Goal: Task Accomplishment & Management: Use online tool/utility

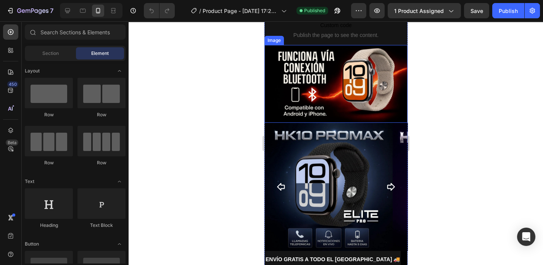
scroll to position [275, 0]
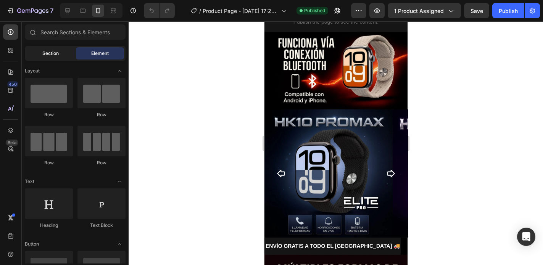
click at [42, 56] on span "Section" at bounding box center [50, 53] width 16 height 7
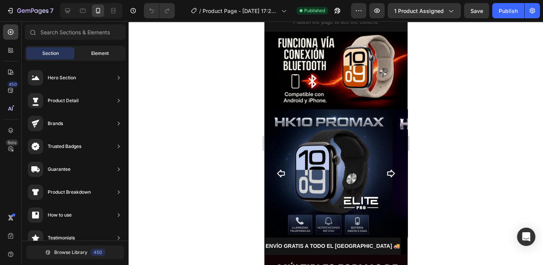
click at [106, 52] on span "Element" at bounding box center [100, 53] width 18 height 7
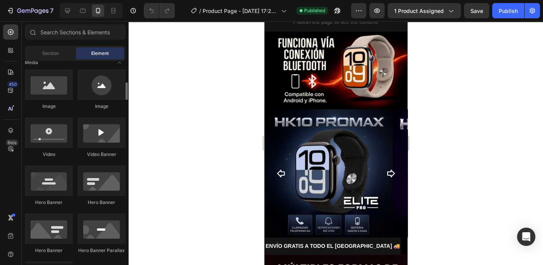
scroll to position [183, 0]
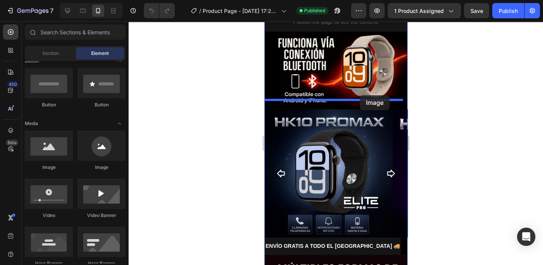
drag, startPoint x: 310, startPoint y: 177, endPoint x: 360, endPoint y: 95, distance: 95.4
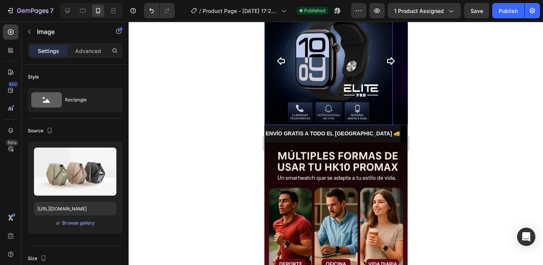
scroll to position [397, 0]
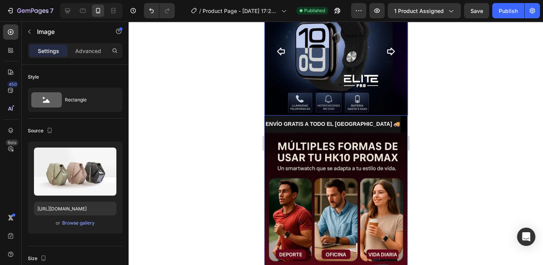
click at [386, 56] on icon "Carousel Next Arrow" at bounding box center [390, 51] width 9 height 9
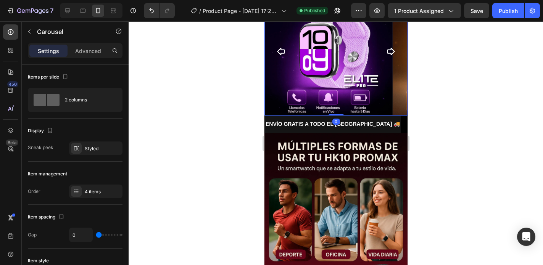
click at [386, 56] on icon "Carousel Next Arrow" at bounding box center [390, 51] width 9 height 9
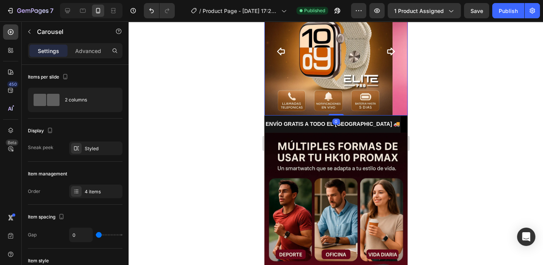
click at [386, 56] on icon "Carousel Next Arrow" at bounding box center [390, 51] width 9 height 9
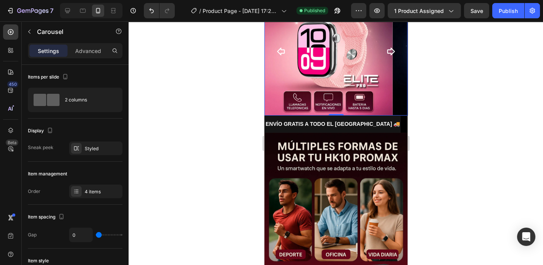
click at [386, 56] on icon "Carousel Next Arrow" at bounding box center [390, 51] width 9 height 9
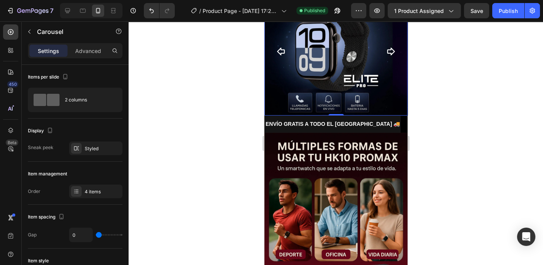
click at [386, 56] on icon "Carousel Next Arrow" at bounding box center [390, 51] width 9 height 9
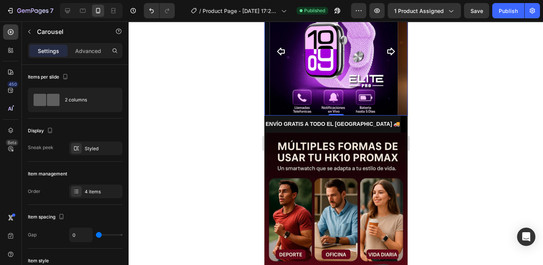
click at [386, 56] on icon "Carousel Next Arrow" at bounding box center [390, 51] width 9 height 9
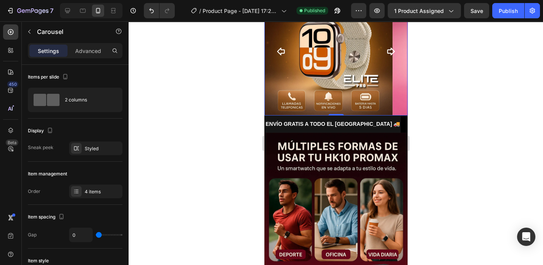
click at [386, 56] on icon "Carousel Next Arrow" at bounding box center [390, 51] width 9 height 9
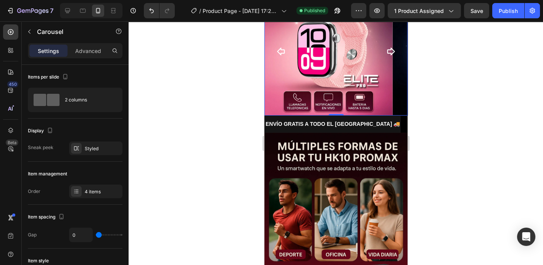
click at [386, 56] on icon "Carousel Next Arrow" at bounding box center [390, 51] width 9 height 9
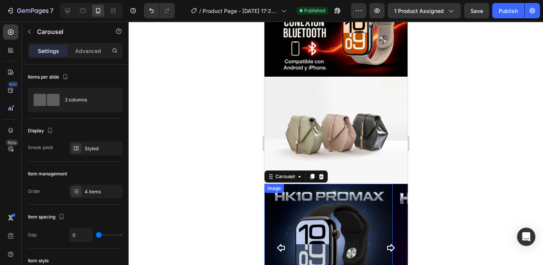
scroll to position [305, 0]
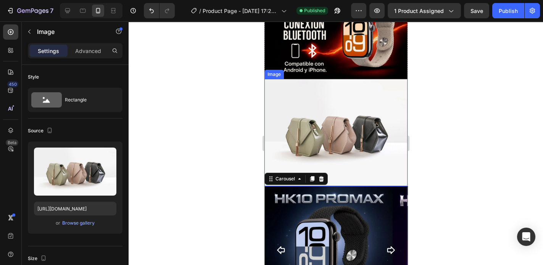
click at [297, 122] on img at bounding box center [335, 132] width 143 height 107
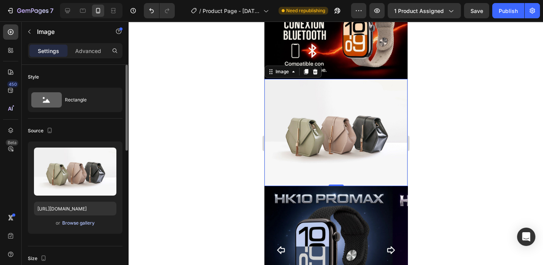
click at [77, 224] on div "Browse gallery" at bounding box center [78, 223] width 32 height 7
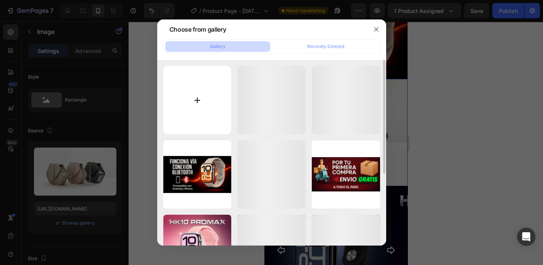
click at [199, 99] on input "file" at bounding box center [197, 100] width 68 height 68
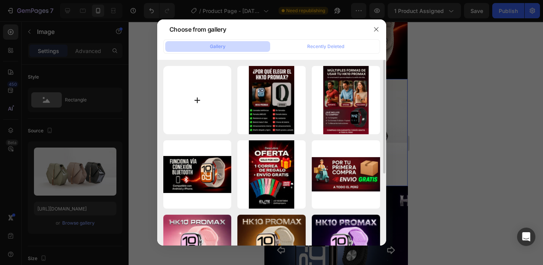
type input "C:\fakepath\ezgif-6a13ff2fbcf35b.gif"
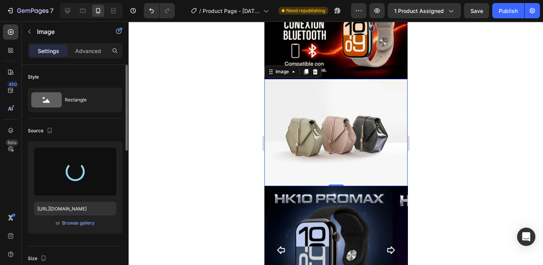
type input "https://cdn.shopify.com/s/files/1/0773/3611/7498/files/gempages_585318487551902…"
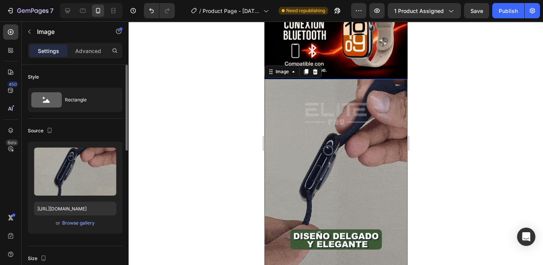
click at [112, 230] on div "Upload Image https://cdn.shopify.com/s/files/1/0773/3611/7498/files/gempages_58…" at bounding box center [75, 188] width 95 height 92
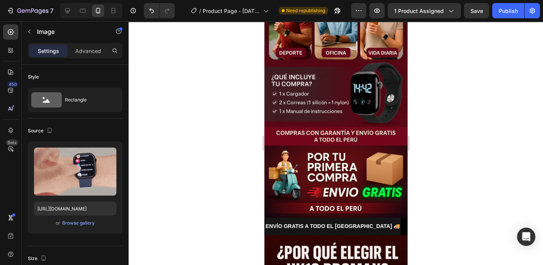
scroll to position [793, 0]
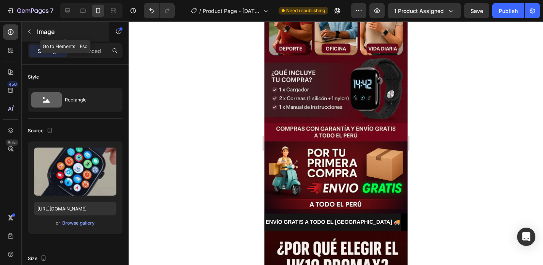
click at [31, 29] on icon "button" at bounding box center [29, 32] width 6 height 6
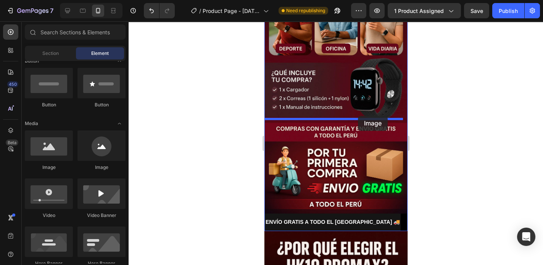
drag, startPoint x: 310, startPoint y: 177, endPoint x: 358, endPoint y: 116, distance: 77.7
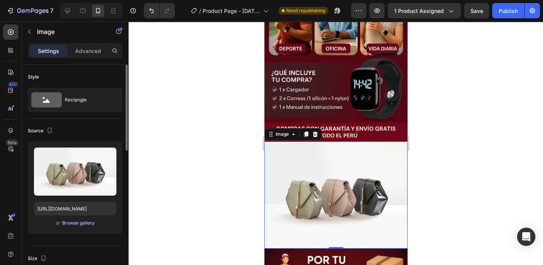
click at [83, 223] on div "Browse gallery" at bounding box center [78, 223] width 32 height 7
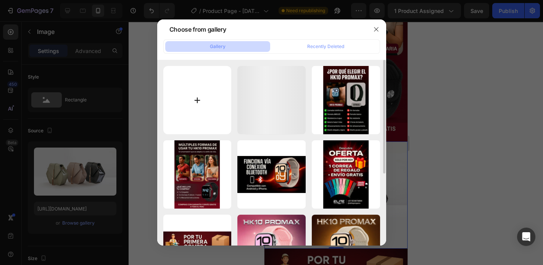
click at [193, 101] on input "file" at bounding box center [197, 100] width 68 height 68
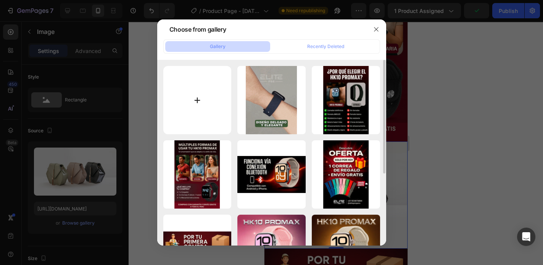
type input "C:\fakepath\ezgif-83bfc50715e6e0.gif"
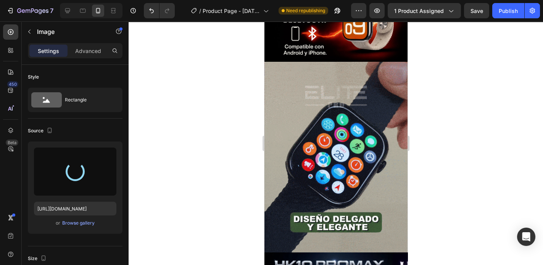
scroll to position [305, 0]
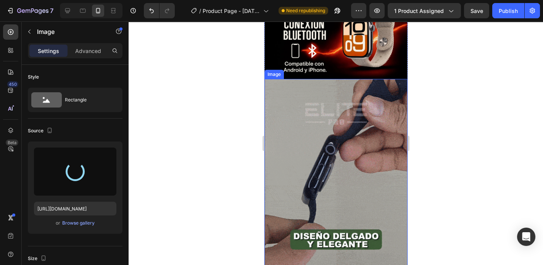
type input "https://cdn.shopify.com/s/files/1/0773/3611/7498/files/gempages_585318487551902…"
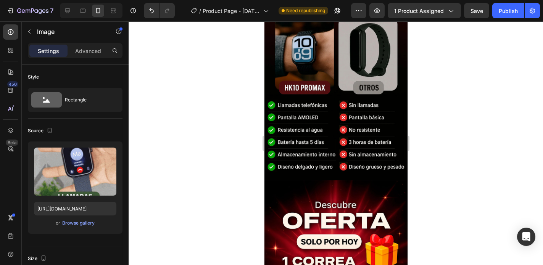
scroll to position [1221, 0]
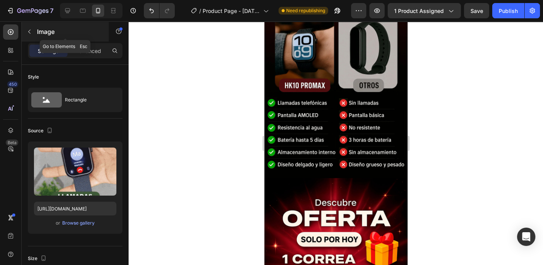
click at [32, 31] on button "button" at bounding box center [29, 32] width 12 height 12
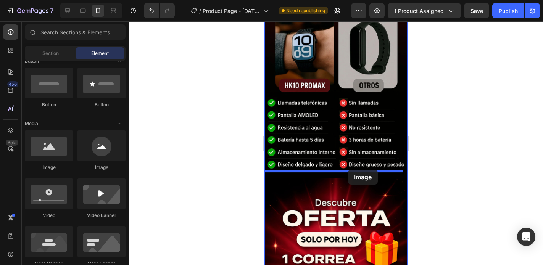
drag, startPoint x: 310, startPoint y: 172, endPoint x: 348, endPoint y: 170, distance: 37.8
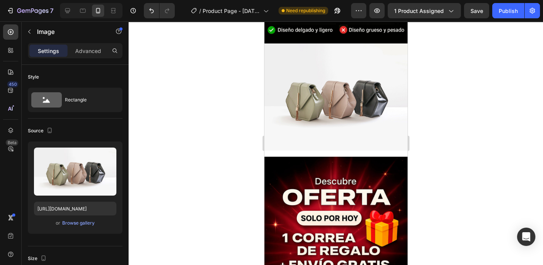
scroll to position [1373, 0]
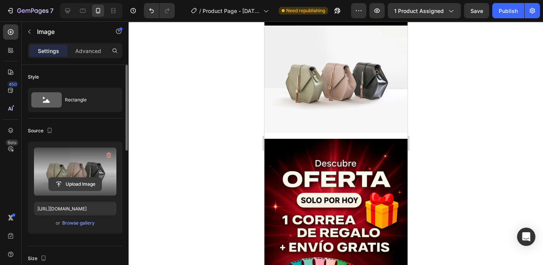
click at [68, 182] on input "file" at bounding box center [75, 184] width 53 height 13
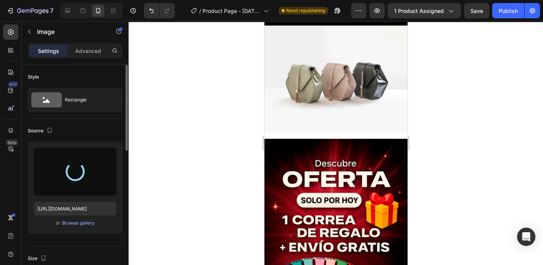
type input "https://cdn.shopify.com/s/files/1/0773/3611/7498/files/gempages_585318487551902…"
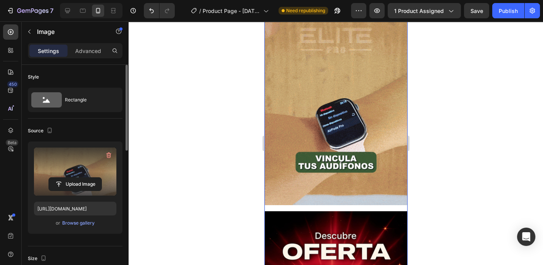
scroll to position [1404, 0]
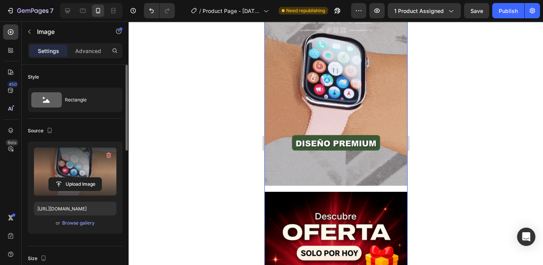
click at [330, 177] on div "Image Image Image" at bounding box center [335, 93] width 143 height 626
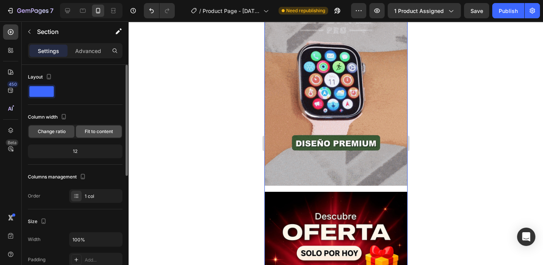
click at [91, 132] on span "Fit to content" at bounding box center [99, 131] width 28 height 7
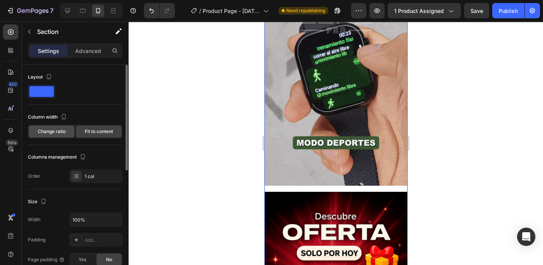
click at [60, 132] on span "Change ratio" at bounding box center [52, 131] width 28 height 7
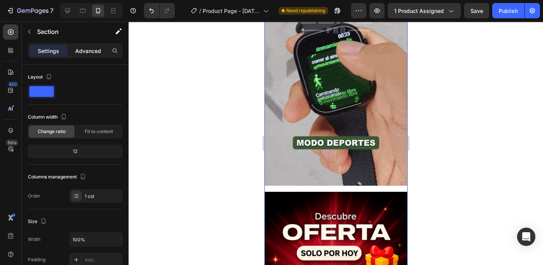
click at [89, 53] on p "Advanced" at bounding box center [88, 51] width 26 height 8
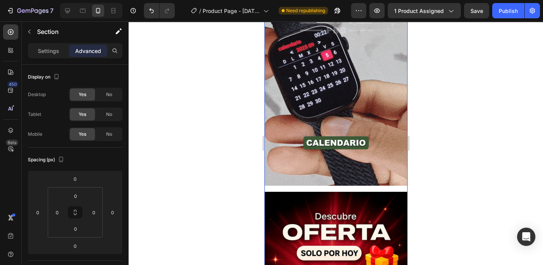
click at [309, 177] on div "Image Image Image" at bounding box center [335, 93] width 143 height 626
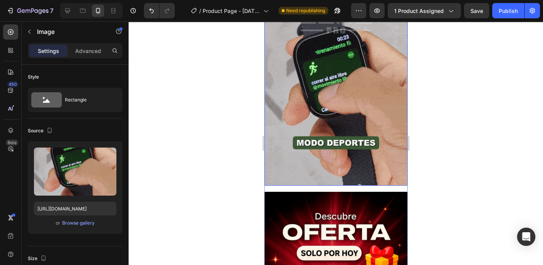
click at [299, 158] on img at bounding box center [335, 90] width 143 height 191
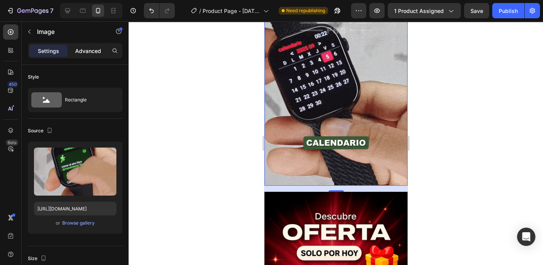
click at [81, 51] on p "Advanced" at bounding box center [88, 51] width 26 height 8
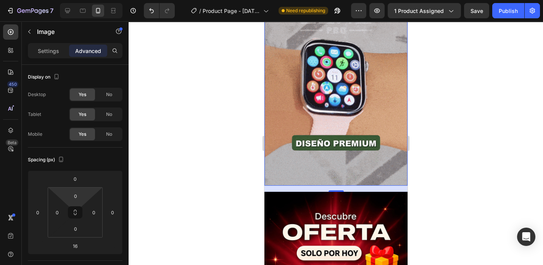
scroll to position [92, 0]
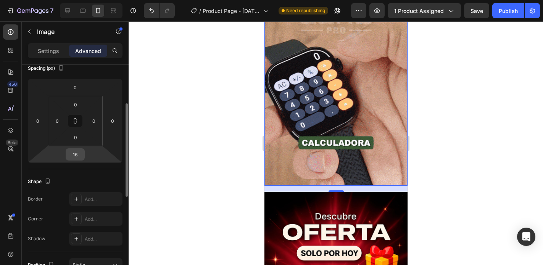
click at [76, 154] on input "16" at bounding box center [75, 154] width 15 height 11
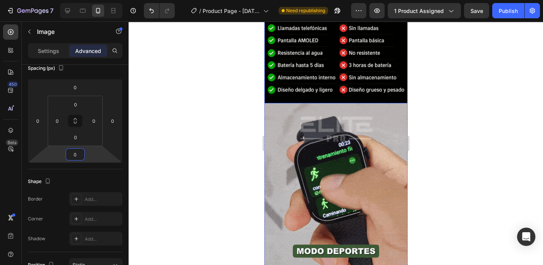
scroll to position [1265, 0]
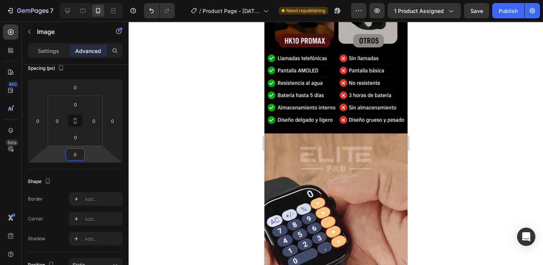
type input "0"
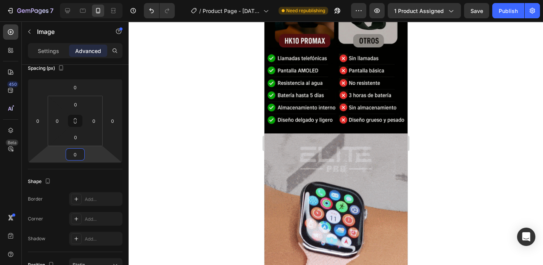
click at [420, 155] on div at bounding box center [336, 143] width 414 height 244
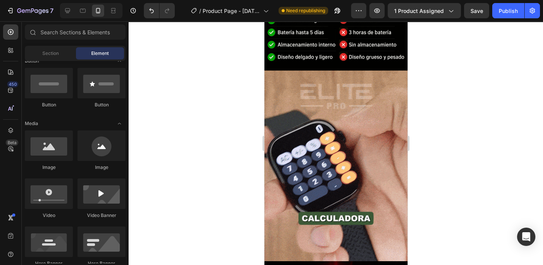
scroll to position [1326, 0]
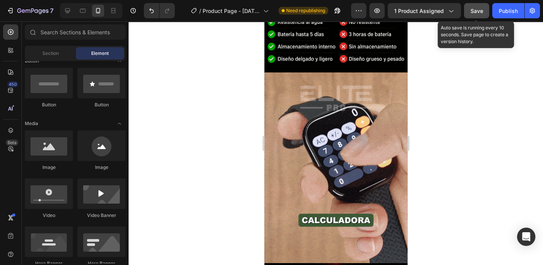
click at [480, 12] on span "Save" at bounding box center [476, 11] width 13 height 6
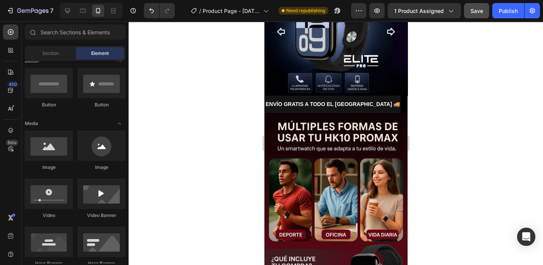
scroll to position [502, 0]
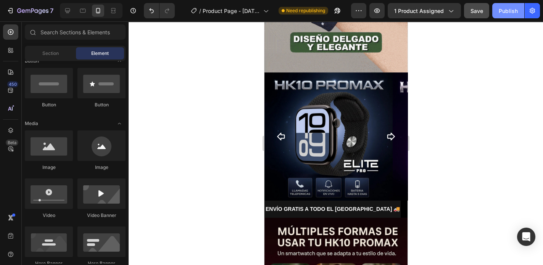
click at [510, 11] on div "Publish" at bounding box center [508, 11] width 19 height 8
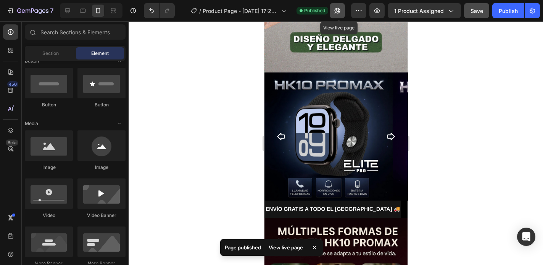
click at [339, 11] on icon "button" at bounding box center [338, 11] width 6 height 6
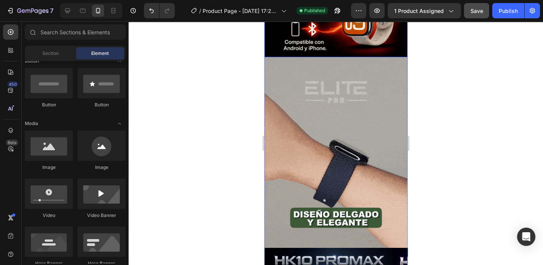
scroll to position [336, 0]
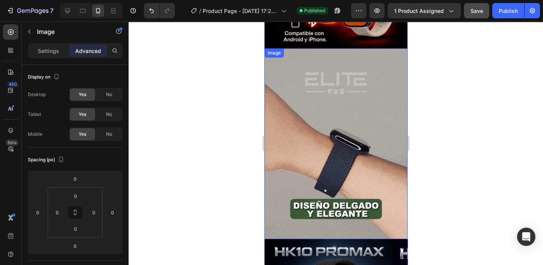
click at [307, 131] on img at bounding box center [335, 143] width 143 height 191
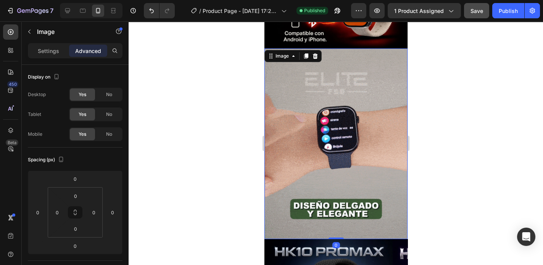
click at [425, 135] on div at bounding box center [336, 143] width 414 height 244
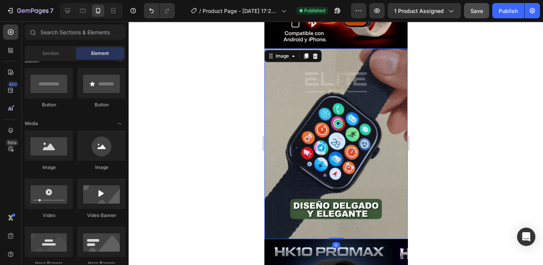
click at [370, 152] on img at bounding box center [335, 143] width 143 height 191
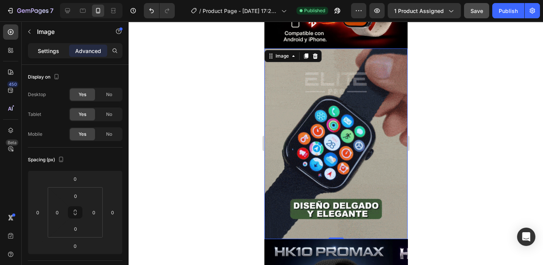
click at [46, 48] on p "Settings" at bounding box center [48, 51] width 21 height 8
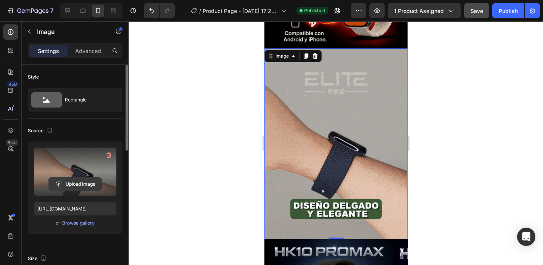
click at [76, 185] on input "file" at bounding box center [75, 184] width 53 height 13
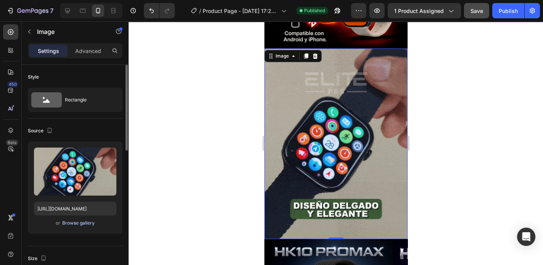
click at [85, 223] on div "Browse gallery" at bounding box center [78, 223] width 32 height 7
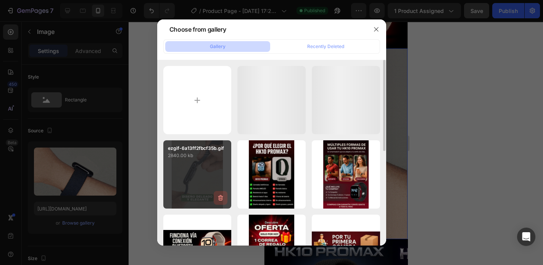
click at [220, 196] on icon "button" at bounding box center [220, 198] width 5 height 6
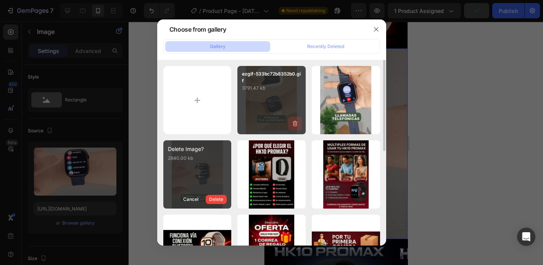
click at [296, 124] on icon "button" at bounding box center [295, 124] width 8 height 8
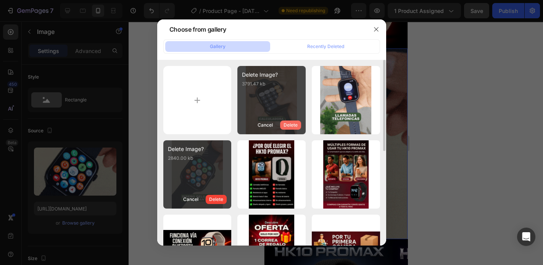
click at [290, 126] on div "Delete" at bounding box center [290, 125] width 14 height 7
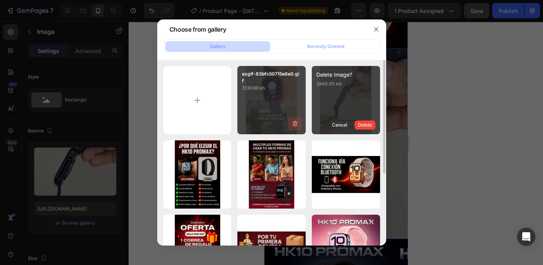
click at [295, 124] on icon "button" at bounding box center [295, 124] width 1 height 2
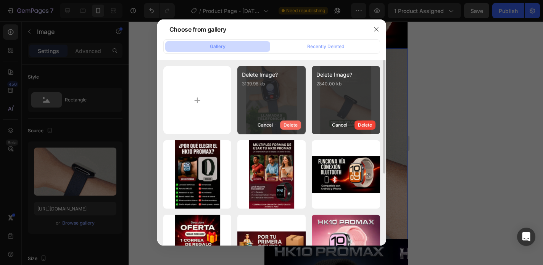
click at [293, 125] on div "Delete" at bounding box center [290, 125] width 14 height 7
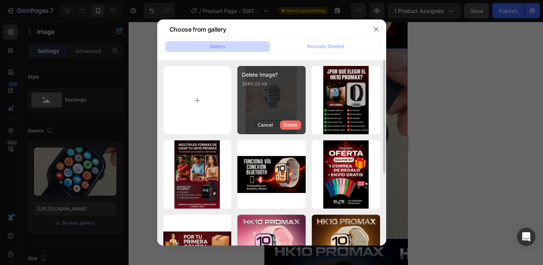
click at [290, 129] on button "Delete" at bounding box center [290, 125] width 21 height 9
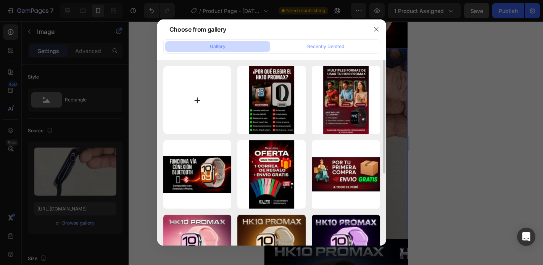
click at [187, 103] on input "file" at bounding box center [197, 100] width 68 height 68
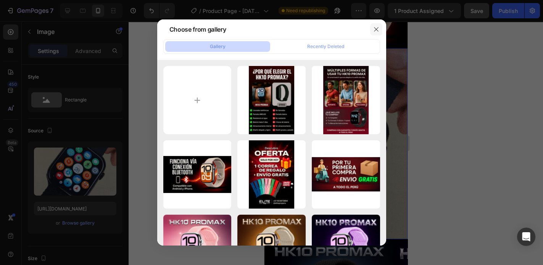
click at [373, 29] on icon "button" at bounding box center [376, 29] width 6 height 6
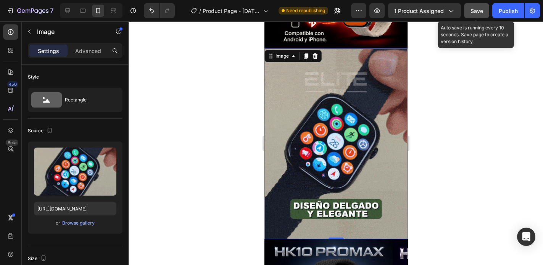
click at [480, 13] on span "Save" at bounding box center [476, 11] width 13 height 6
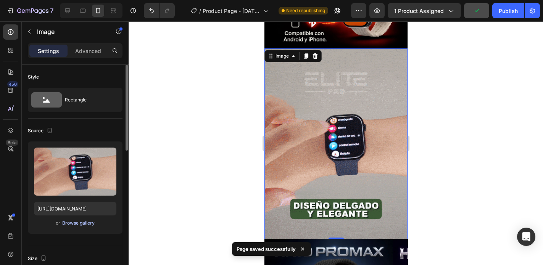
click at [80, 220] on div "Browse gallery" at bounding box center [78, 223] width 32 height 7
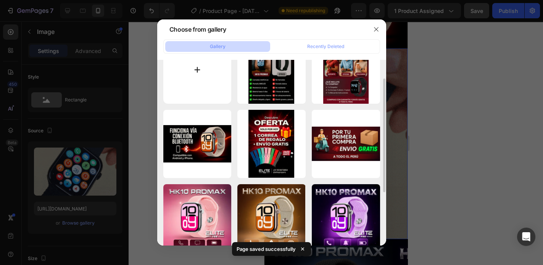
scroll to position [0, 0]
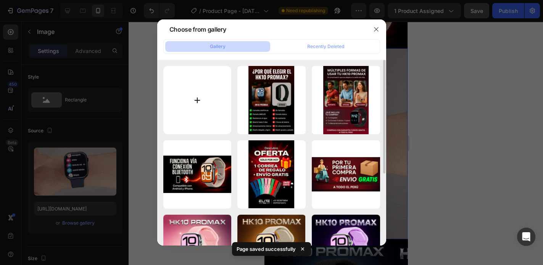
click at [197, 98] on input "file" at bounding box center [197, 100] width 68 height 68
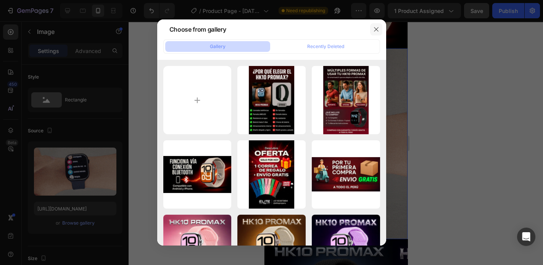
click at [375, 29] on icon "button" at bounding box center [376, 29] width 6 height 6
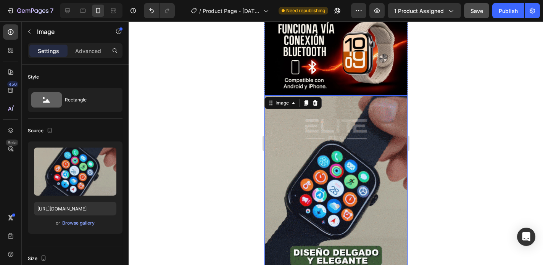
scroll to position [336, 0]
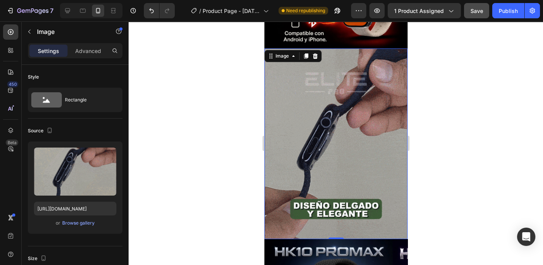
click at [355, 132] on img at bounding box center [335, 143] width 143 height 191
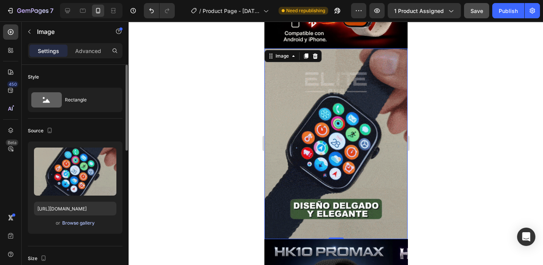
click at [82, 220] on div "Browse gallery" at bounding box center [78, 223] width 32 height 7
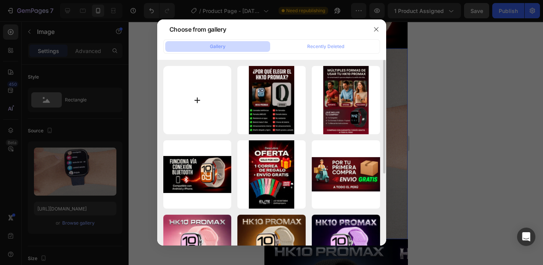
click at [176, 97] on input "file" at bounding box center [197, 100] width 68 height 68
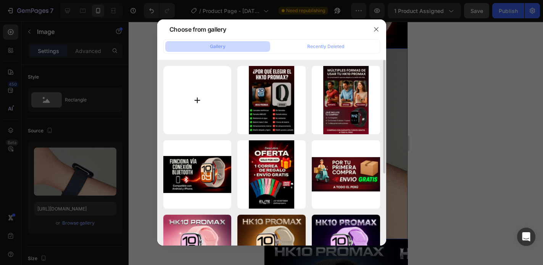
type input "C:\fakepath\ezgif-3022864af9f69a.webp"
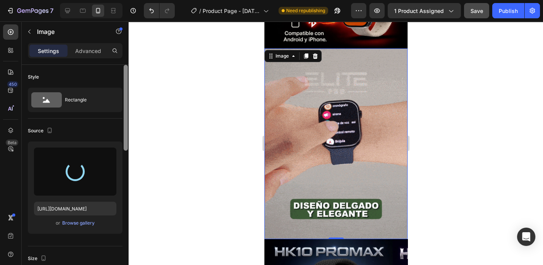
type input "https://cdn.shopify.com/s/files/1/0773/3611/7498/files/gempages_585318487551902…"
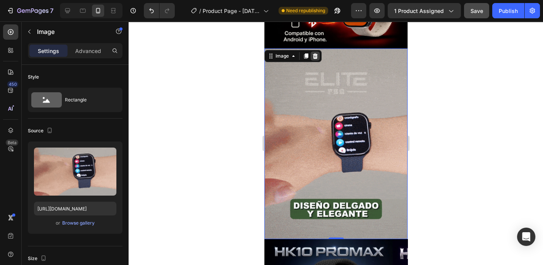
click at [314, 53] on icon at bounding box center [314, 55] width 5 height 5
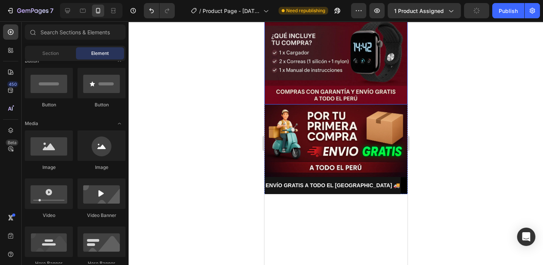
scroll to position [641, 0]
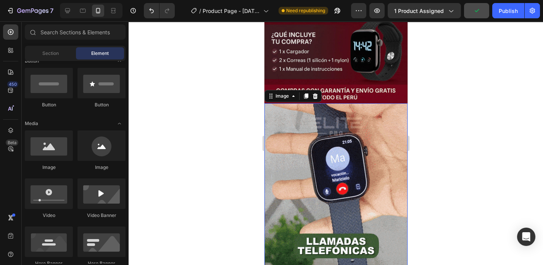
click at [319, 166] on img at bounding box center [335, 198] width 143 height 191
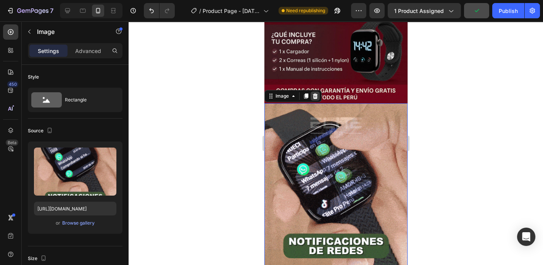
click at [312, 93] on icon at bounding box center [315, 96] width 6 height 6
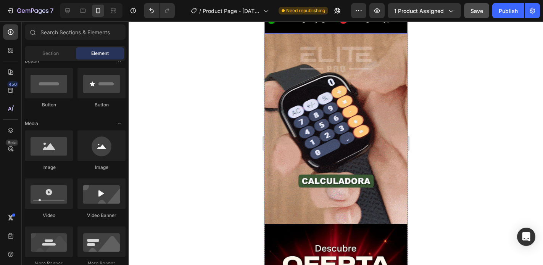
scroll to position [1007, 0]
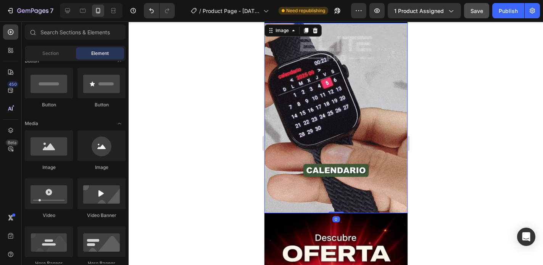
click at [316, 145] on img at bounding box center [335, 118] width 143 height 191
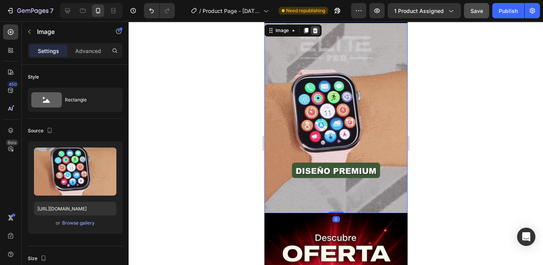
click at [317, 27] on icon at bounding box center [315, 30] width 6 height 6
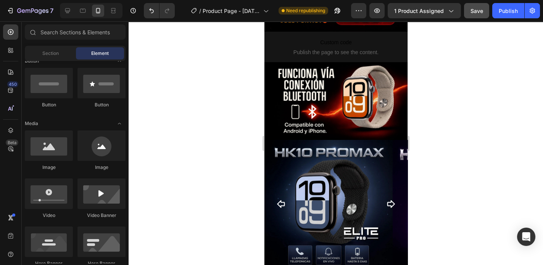
scroll to position [244, 0]
click at [52, 153] on div at bounding box center [49, 145] width 48 height 31
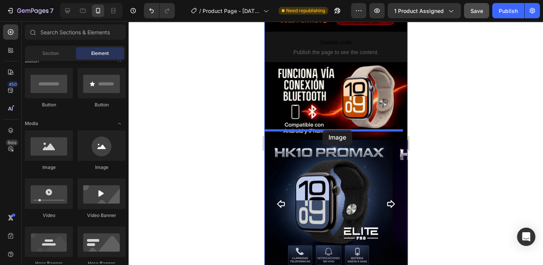
drag, startPoint x: 317, startPoint y: 171, endPoint x: 322, endPoint y: 130, distance: 40.7
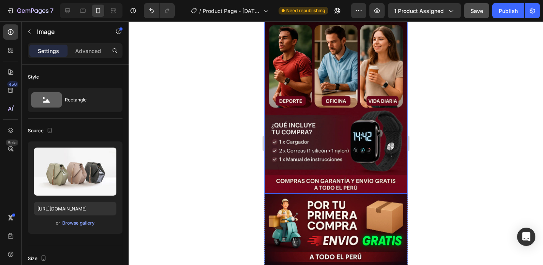
scroll to position [671, 0]
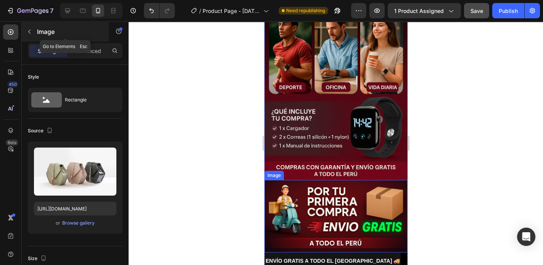
click at [27, 31] on icon "button" at bounding box center [29, 32] width 6 height 6
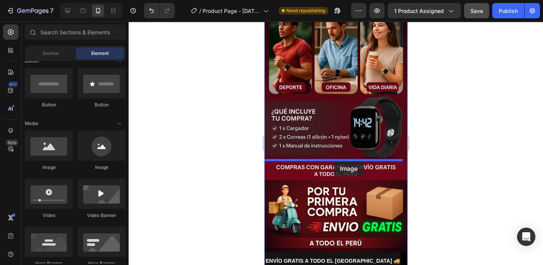
drag, startPoint x: 313, startPoint y: 167, endPoint x: 334, endPoint y: 161, distance: 21.6
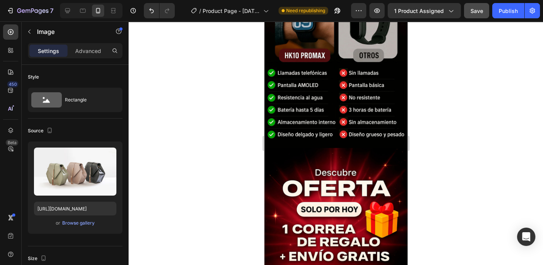
scroll to position [1129, 0]
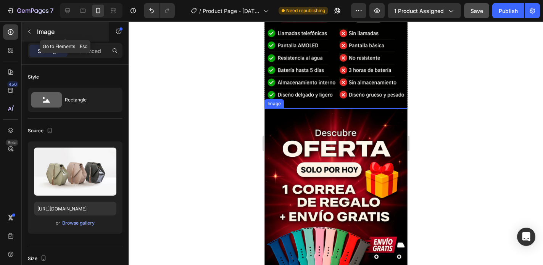
click at [32, 31] on icon "button" at bounding box center [29, 32] width 6 height 6
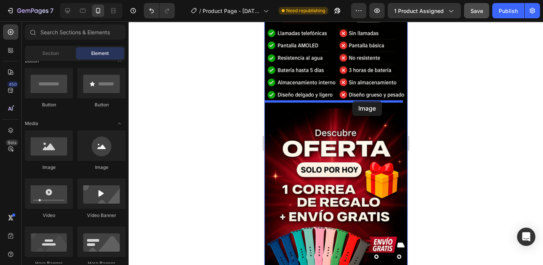
drag, startPoint x: 304, startPoint y: 167, endPoint x: 352, endPoint y: 101, distance: 81.9
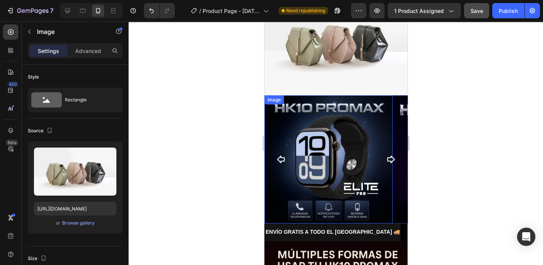
scroll to position [244, 0]
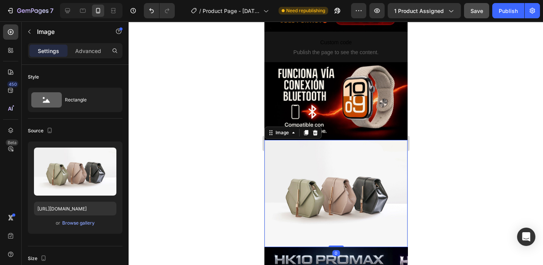
click at [351, 140] on img at bounding box center [335, 193] width 143 height 107
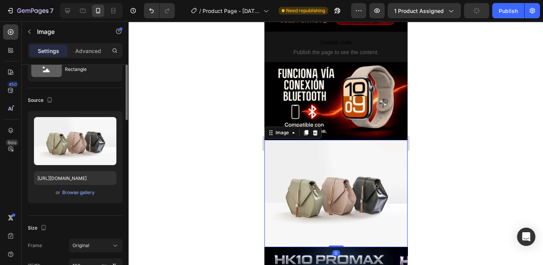
scroll to position [0, 0]
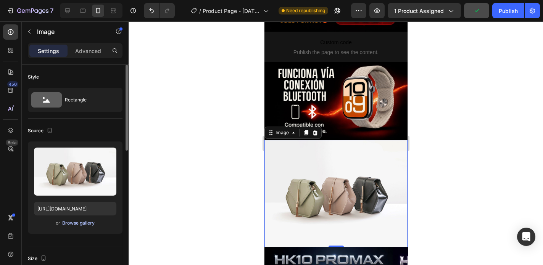
click at [77, 222] on div "Browse gallery" at bounding box center [78, 223] width 32 height 7
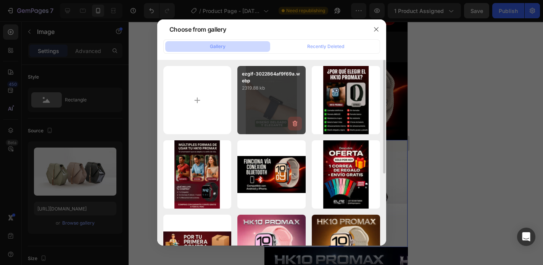
click at [296, 124] on icon "button" at bounding box center [294, 124] width 5 height 6
click at [288, 123] on div "Delete" at bounding box center [290, 125] width 14 height 7
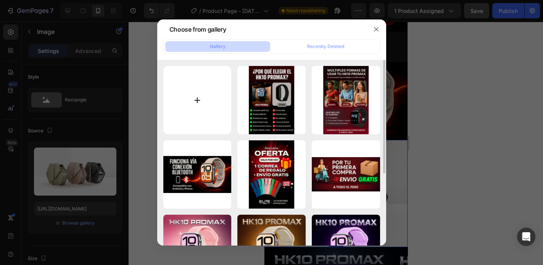
click at [192, 106] on input "file" at bounding box center [197, 100] width 68 height 68
type input "C:\fakepath\ezgif-3022864af9f69a.webp"
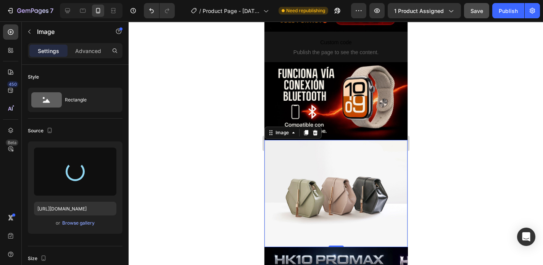
type input "https://cdn.shopify.com/s/files/1/0773/3611/7498/files/gempages_585318487551902…"
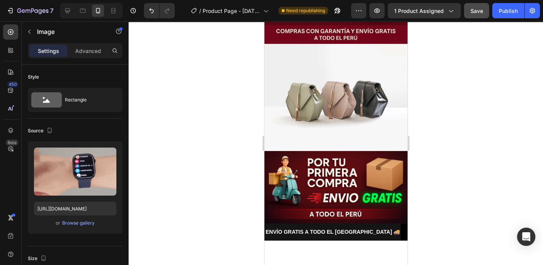
scroll to position [824, 0]
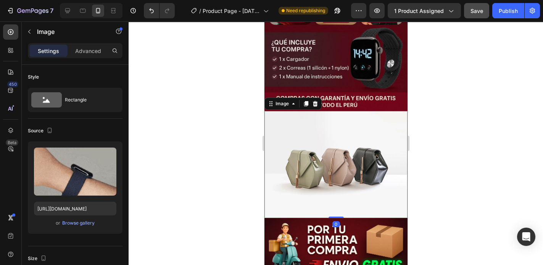
click at [334, 149] on img at bounding box center [335, 164] width 143 height 107
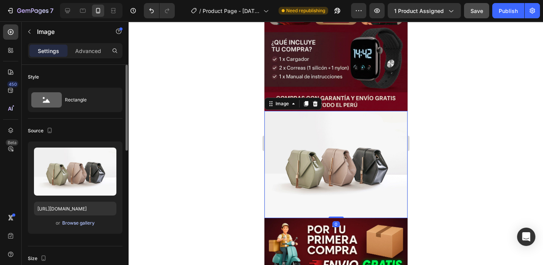
click at [77, 223] on div "Browse gallery" at bounding box center [78, 223] width 32 height 7
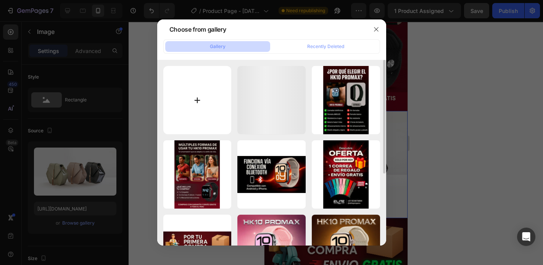
click at [198, 100] on input "file" at bounding box center [197, 100] width 68 height 68
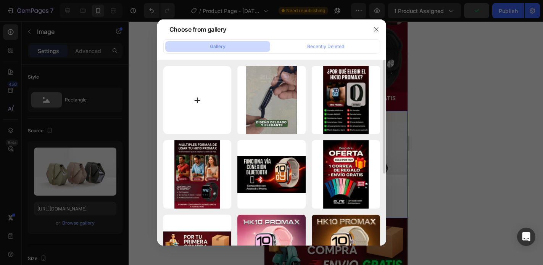
type input "C:\fakepath\ezgif-2cf8585066f9d1.webp"
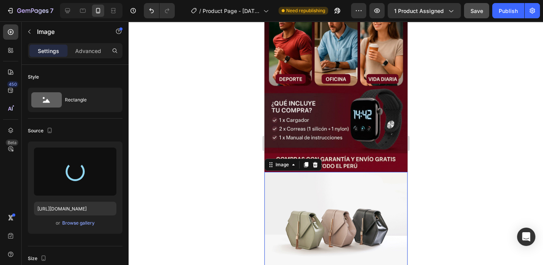
type input "https://cdn.shopify.com/s/files/1/0773/3611/7498/files/gempages_585318487551902…"
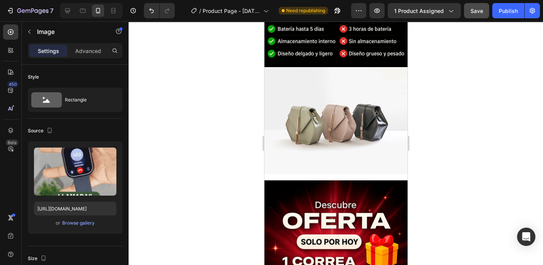
scroll to position [1343, 0]
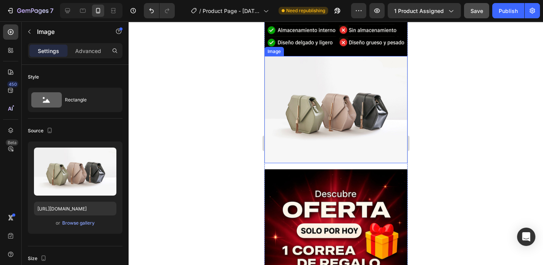
click at [319, 111] on img at bounding box center [335, 109] width 143 height 107
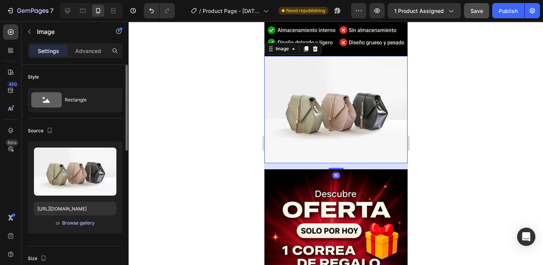
click at [79, 223] on div "Browse gallery" at bounding box center [78, 223] width 32 height 7
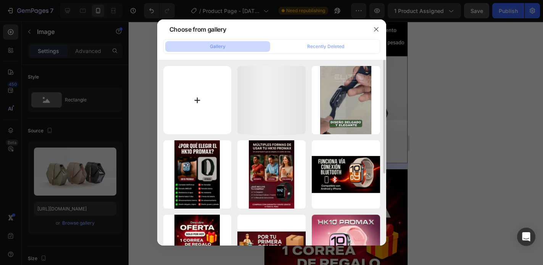
click at [198, 100] on input "file" at bounding box center [197, 100] width 68 height 68
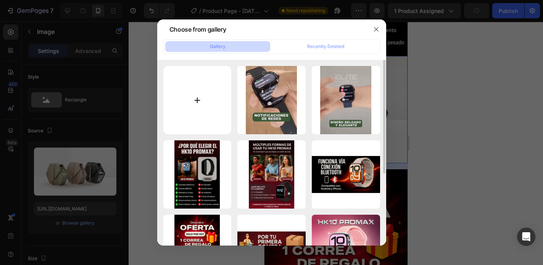
type input "C:\fakepath\ezgif-2232bea9662f64.webp"
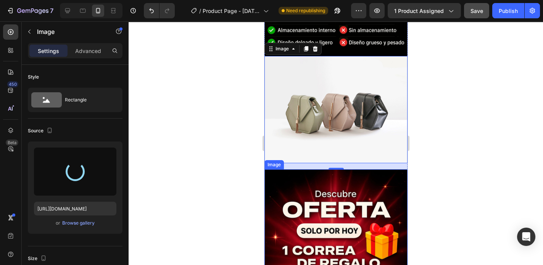
type input "https://cdn.shopify.com/s/files/1/0773/3611/7498/files/gempages_585318487551902…"
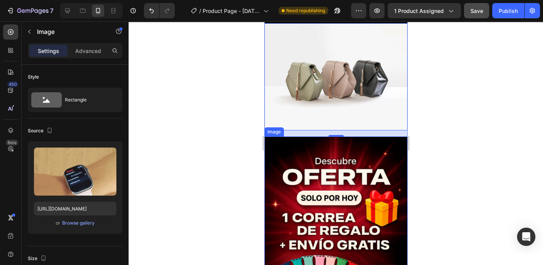
scroll to position [1373, 0]
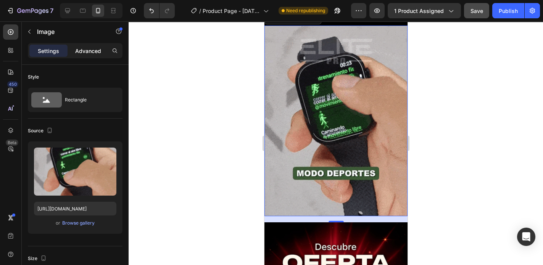
click at [78, 52] on p "Advanced" at bounding box center [88, 51] width 26 height 8
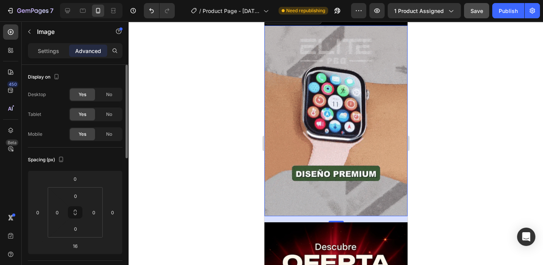
scroll to position [122, 0]
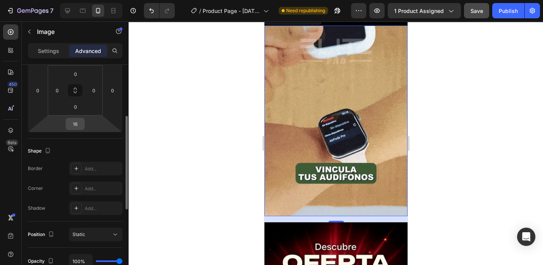
click at [75, 122] on input "16" at bounding box center [75, 123] width 15 height 11
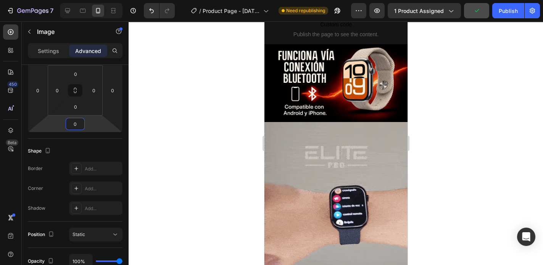
scroll to position [244, 0]
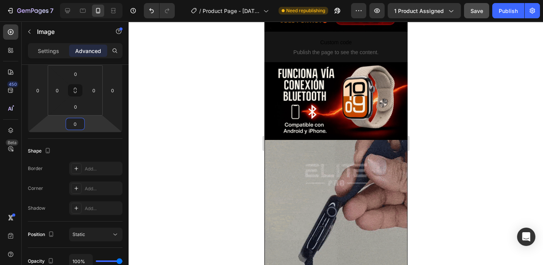
type input "0"
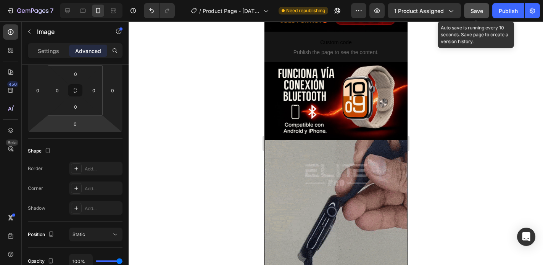
click at [479, 17] on button "Save" at bounding box center [476, 10] width 25 height 15
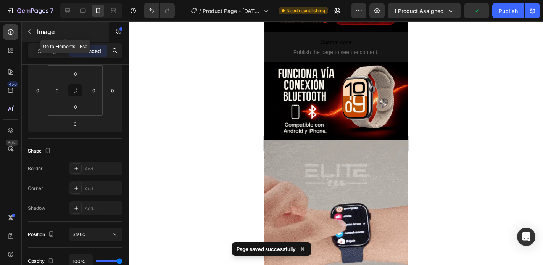
click at [32, 31] on button "button" at bounding box center [29, 32] width 12 height 12
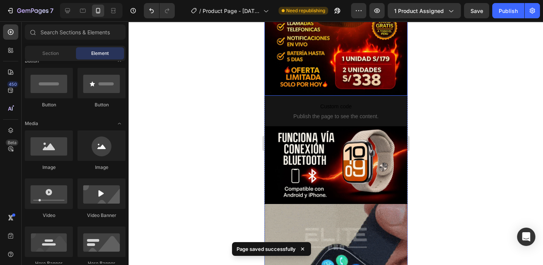
scroll to position [183, 0]
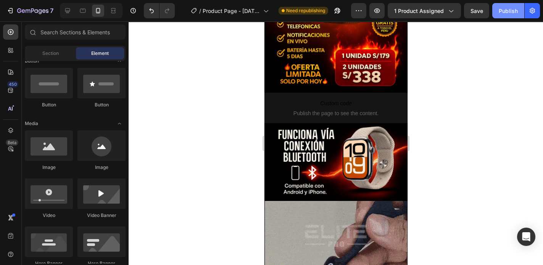
click at [509, 11] on div "Publish" at bounding box center [508, 11] width 19 height 8
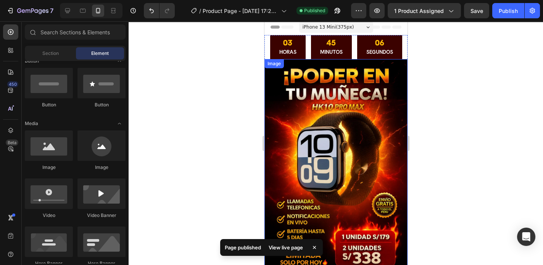
scroll to position [0, 0]
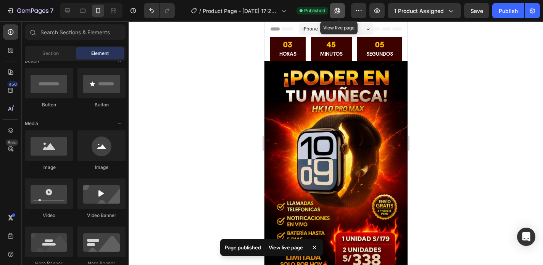
click at [340, 13] on icon "button" at bounding box center [338, 11] width 6 height 6
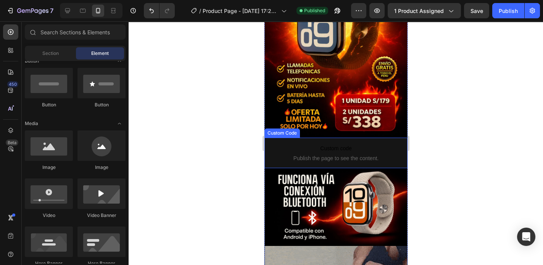
scroll to position [153, 0]
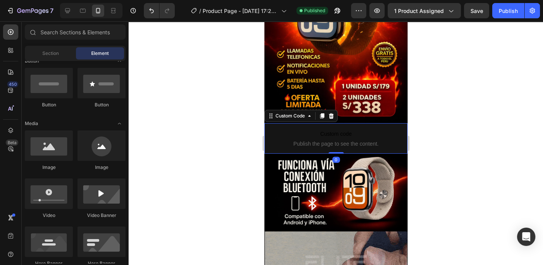
click at [365, 129] on span "Custom code" at bounding box center [335, 133] width 143 height 9
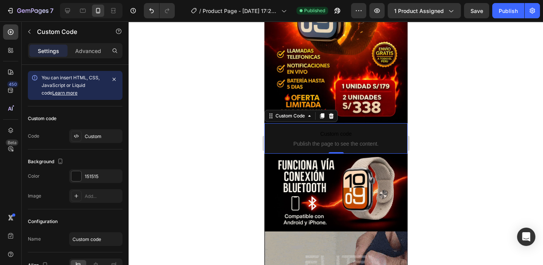
click at [331, 132] on p "Custom code Publish the page to see the content." at bounding box center [335, 138] width 143 height 31
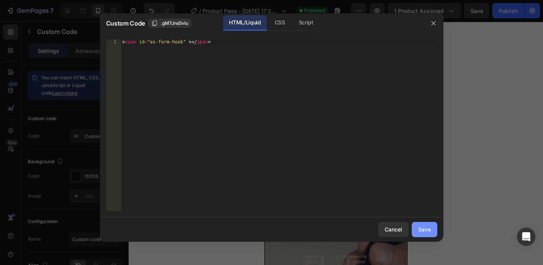
click at [422, 230] on div "Save" at bounding box center [424, 229] width 13 height 8
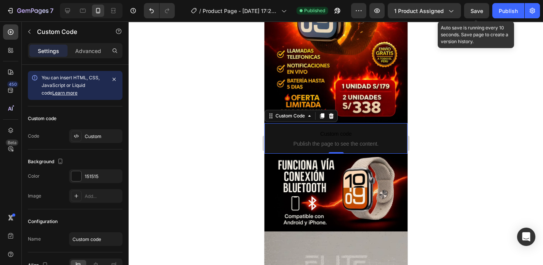
click at [478, 11] on span "Save" at bounding box center [476, 11] width 13 height 6
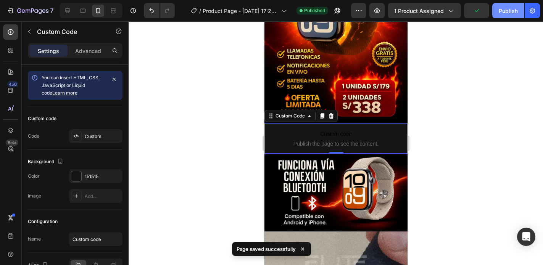
click at [509, 13] on div "Publish" at bounding box center [508, 11] width 19 height 8
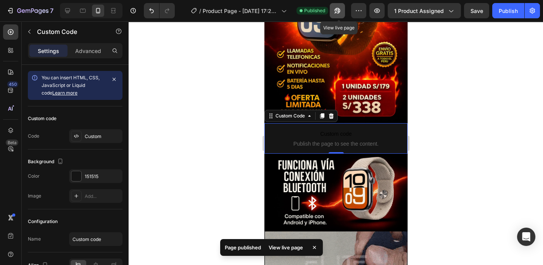
click at [338, 11] on icon "button" at bounding box center [337, 11] width 8 height 8
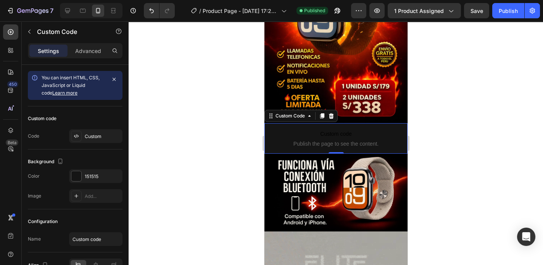
click at [382, 140] on span "Publish the page to see the content." at bounding box center [335, 144] width 143 height 8
click at [334, 113] on icon at bounding box center [331, 116] width 6 height 6
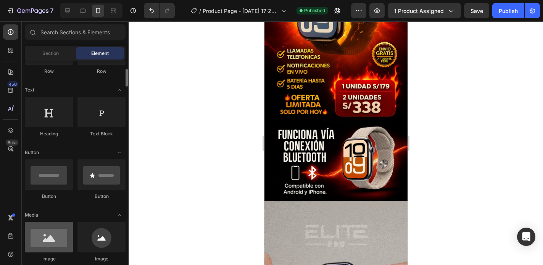
scroll to position [0, 0]
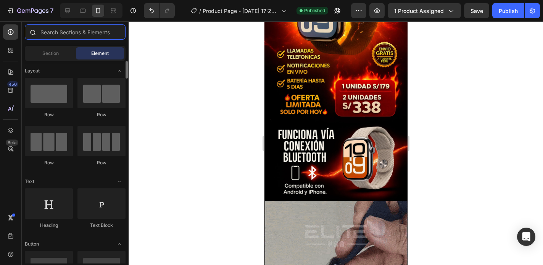
click at [70, 32] on input "text" at bounding box center [75, 31] width 101 height 15
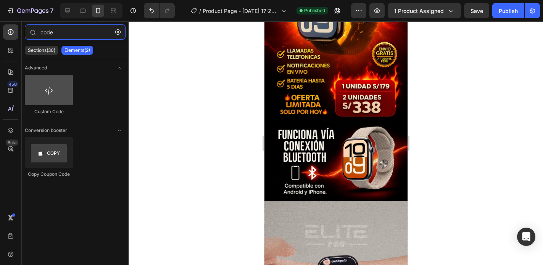
type input "code"
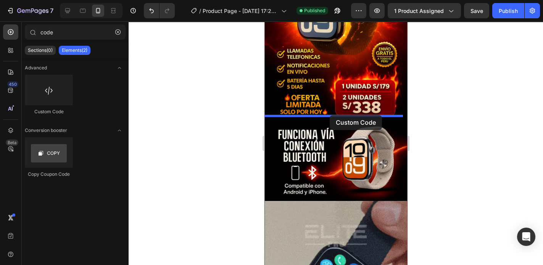
drag, startPoint x: 304, startPoint y: 118, endPoint x: 330, endPoint y: 115, distance: 25.7
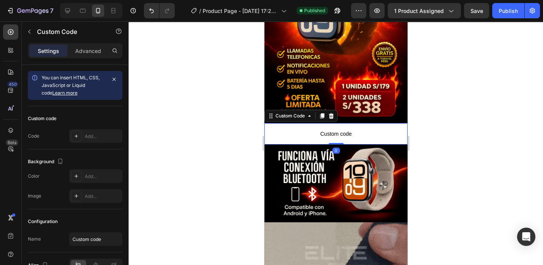
click at [365, 129] on span "Custom code" at bounding box center [335, 133] width 143 height 9
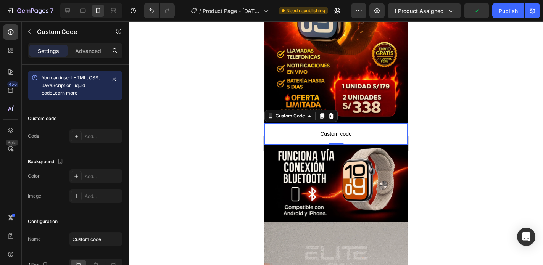
click at [377, 129] on span "Custom code" at bounding box center [335, 133] width 143 height 9
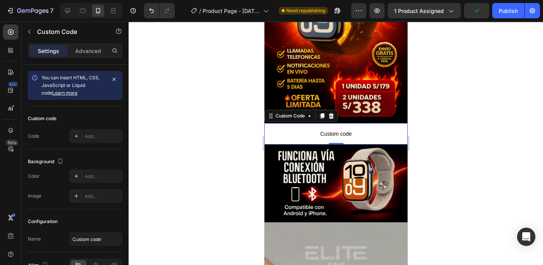
click at [377, 129] on span "Custom code" at bounding box center [335, 133] width 143 height 9
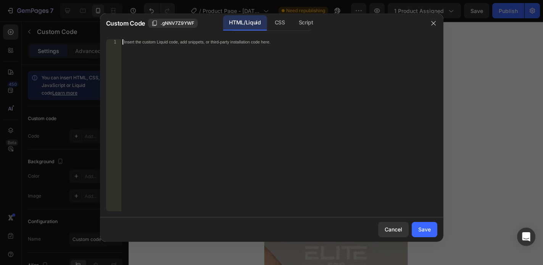
click at [233, 66] on div "Insert the custom Liquid code, add snippets, or third-party installation code h…" at bounding box center [279, 130] width 316 height 183
paste textarea "<span id="es-form-hook" ></span>"
type textarea "<span id="es-form-hook" ></span>"
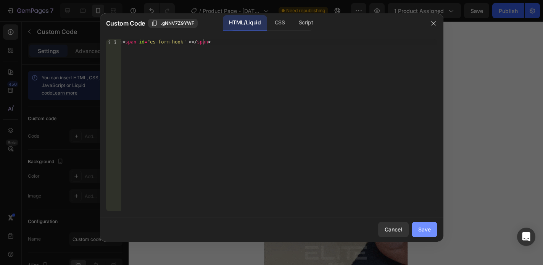
click at [425, 229] on div "Save" at bounding box center [424, 229] width 13 height 8
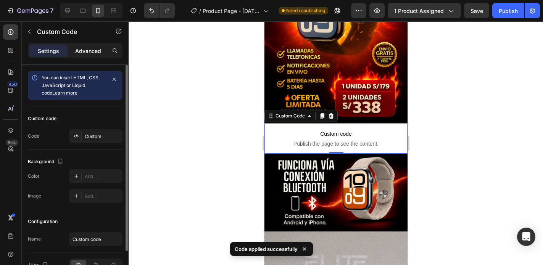
click at [89, 52] on p "Advanced" at bounding box center [88, 51] width 26 height 8
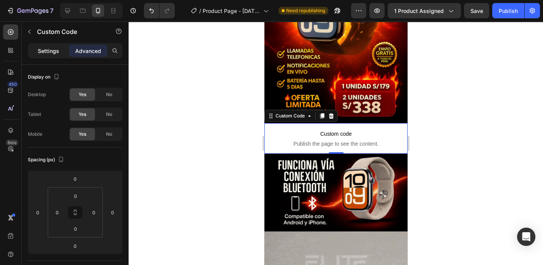
click at [45, 48] on p "Settings" at bounding box center [48, 51] width 21 height 8
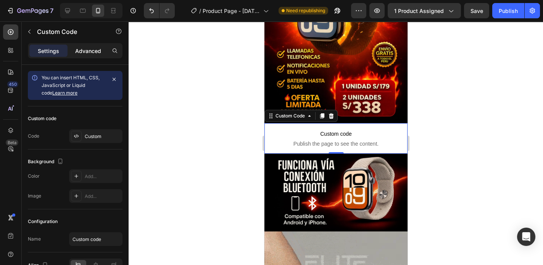
click at [90, 45] on div "Advanced" at bounding box center [88, 51] width 38 height 12
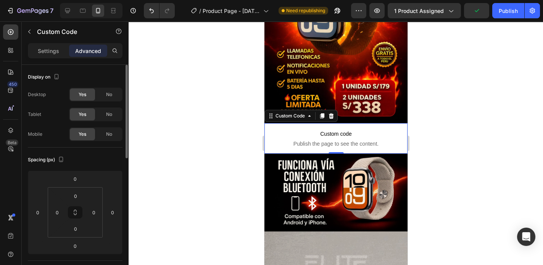
click at [63, 57] on div "Settings Advanced" at bounding box center [75, 50] width 95 height 15
click at [54, 50] on p "Settings" at bounding box center [48, 51] width 21 height 8
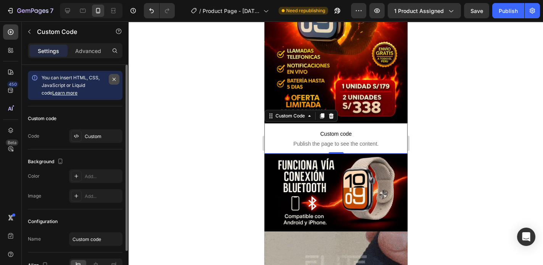
click at [112, 80] on icon "button" at bounding box center [114, 79] width 6 height 6
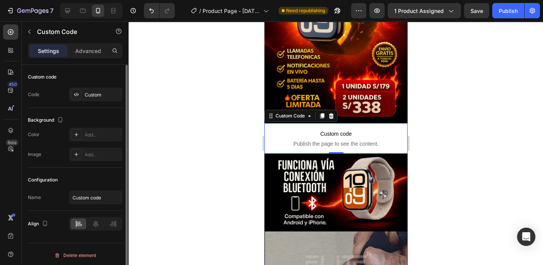
scroll to position [2, 0]
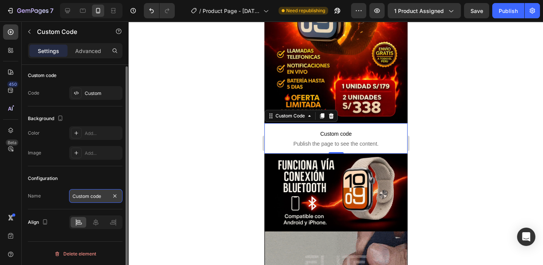
click at [91, 196] on input "Custom code" at bounding box center [95, 196] width 53 height 14
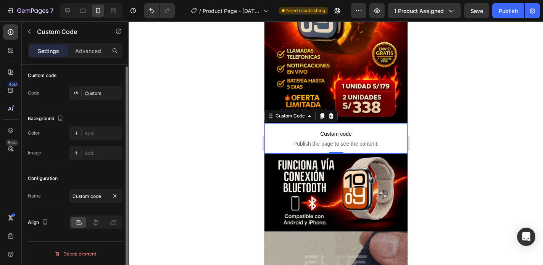
click at [55, 201] on div "Name Custom code" at bounding box center [75, 196] width 95 height 14
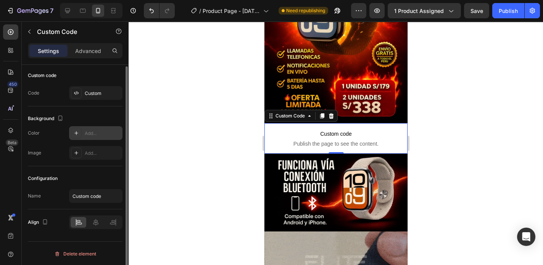
click at [91, 131] on div "Add..." at bounding box center [103, 133] width 36 height 7
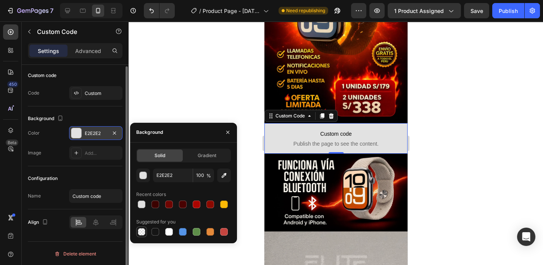
click at [140, 232] on div at bounding box center [142, 232] width 8 height 8
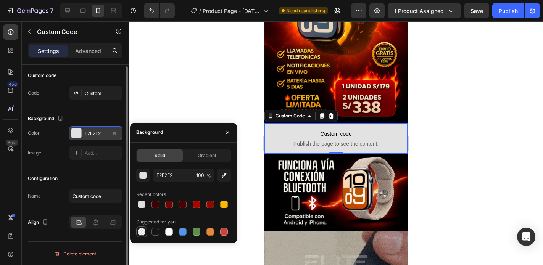
type input "000000"
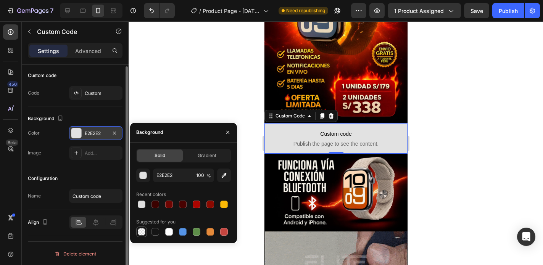
type input "0"
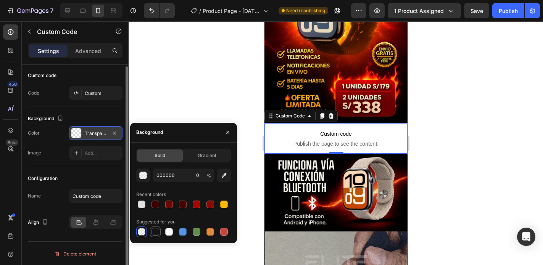
click at [153, 232] on div at bounding box center [155, 232] width 8 height 8
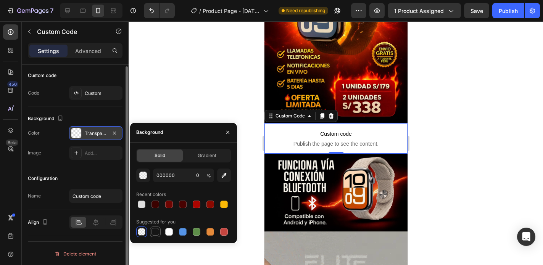
type input "151515"
type input "100"
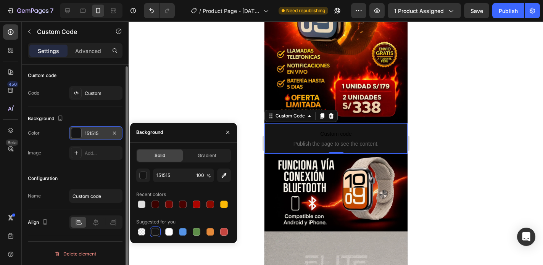
click at [108, 176] on div "Configuration" at bounding box center [75, 178] width 95 height 12
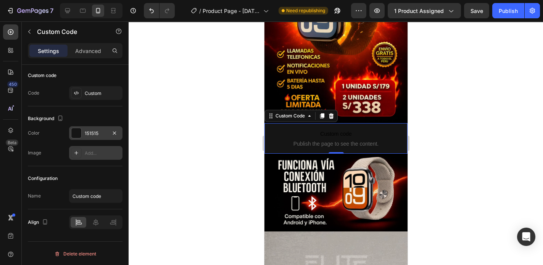
click at [93, 154] on div "Add..." at bounding box center [103, 153] width 36 height 7
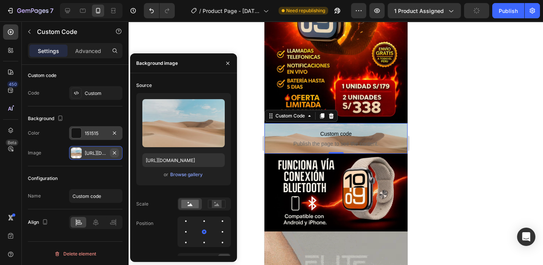
click at [113, 150] on icon "button" at bounding box center [114, 153] width 6 height 6
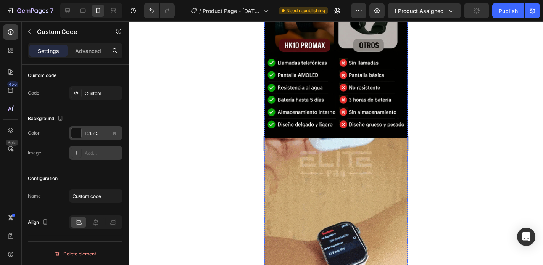
scroll to position [1235, 0]
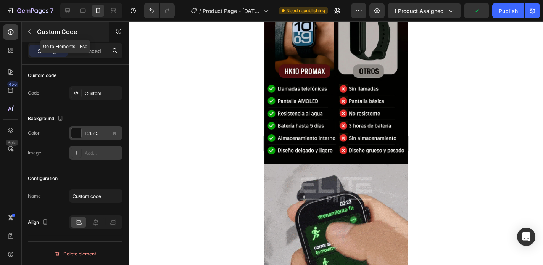
click at [31, 32] on icon "button" at bounding box center [29, 32] width 6 height 6
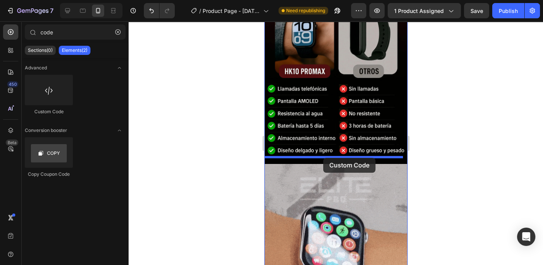
drag, startPoint x: 312, startPoint y: 115, endPoint x: 323, endPoint y: 158, distance: 44.6
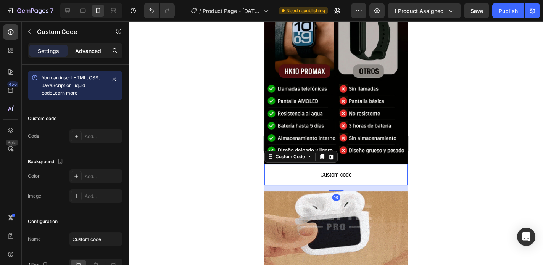
click at [85, 49] on p "Advanced" at bounding box center [88, 51] width 26 height 8
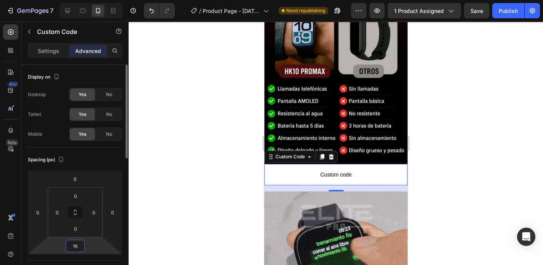
click at [79, 248] on input "16" at bounding box center [75, 245] width 15 height 11
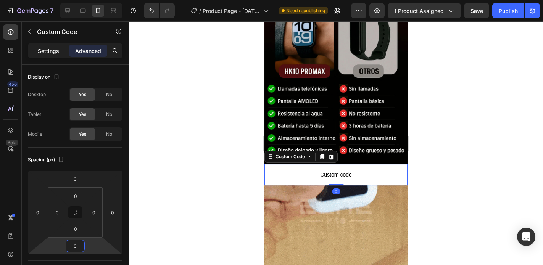
type input "0"
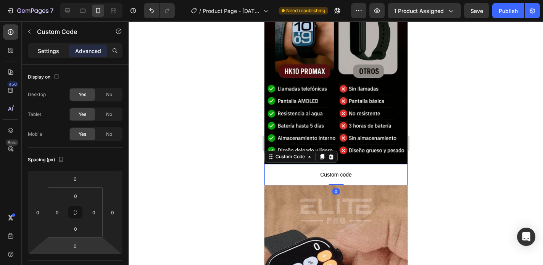
click at [45, 48] on p "Settings" at bounding box center [48, 51] width 21 height 8
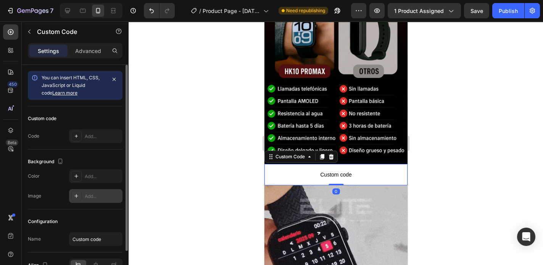
scroll to position [43, 0]
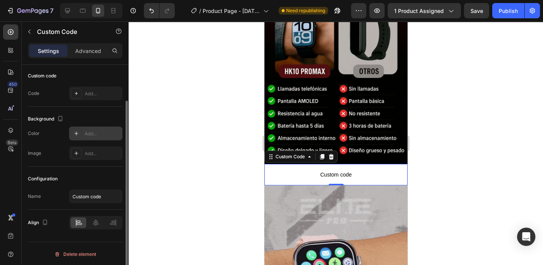
click at [105, 133] on div "Add..." at bounding box center [103, 133] width 36 height 7
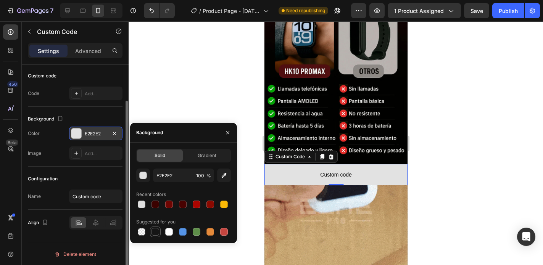
click at [157, 232] on div at bounding box center [155, 232] width 8 height 8
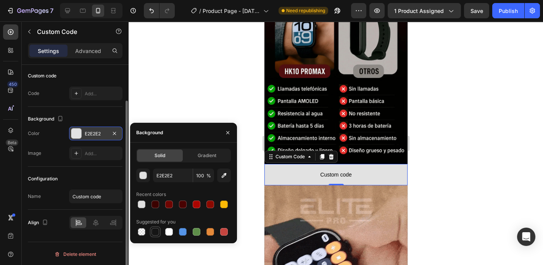
type input "151515"
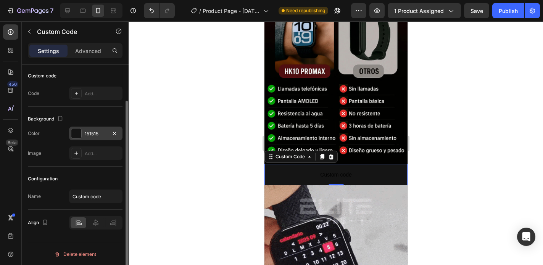
click at [109, 170] on div "Configuration Name Custom code" at bounding box center [75, 188] width 95 height 43
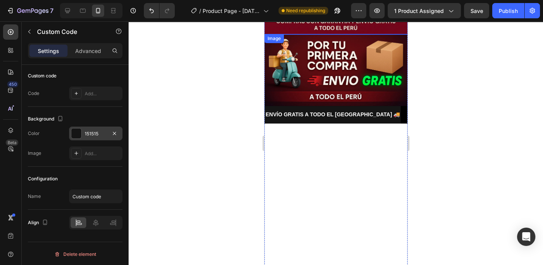
scroll to position [899, 0]
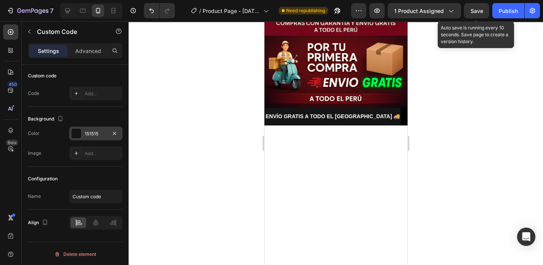
click at [480, 11] on span "Save" at bounding box center [476, 11] width 13 height 6
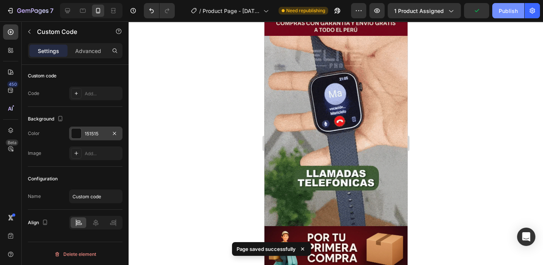
click at [510, 9] on div "Publish" at bounding box center [508, 11] width 19 height 8
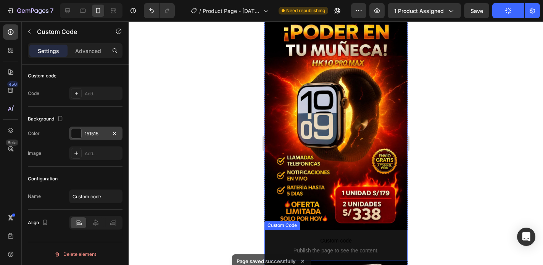
scroll to position [153, 0]
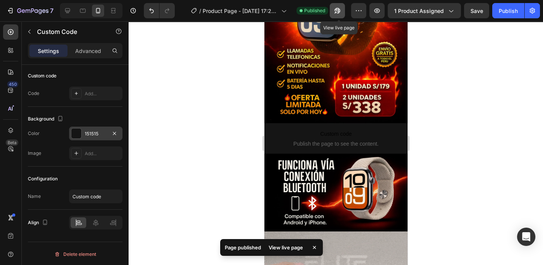
click at [340, 13] on icon "button" at bounding box center [338, 11] width 6 height 6
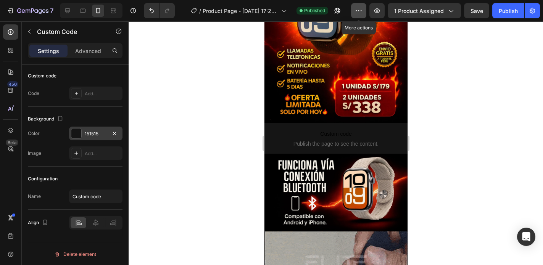
click at [360, 11] on icon "button" at bounding box center [359, 11] width 8 height 8
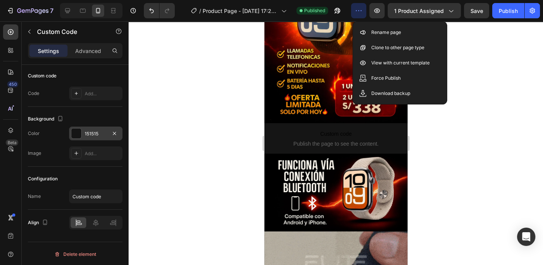
click at [360, 11] on icon "button" at bounding box center [359, 11] width 8 height 8
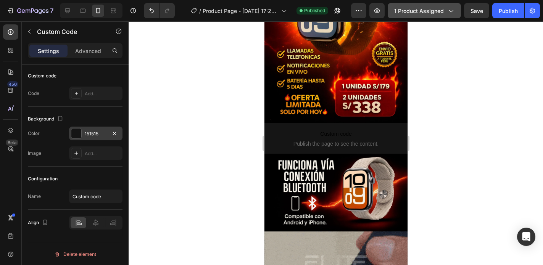
click at [445, 11] on div "1 product assigned" at bounding box center [424, 11] width 60 height 8
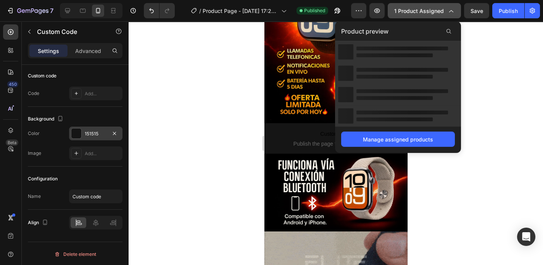
click at [445, 11] on div "1 product assigned" at bounding box center [424, 11] width 60 height 8
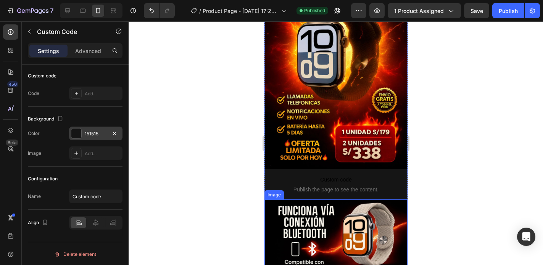
scroll to position [0, 0]
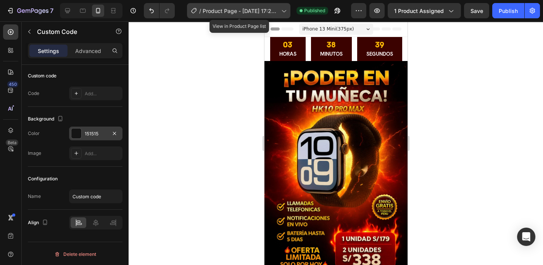
click at [210, 9] on span "Product Page - [DATE] 17:23:49" at bounding box center [241, 11] width 76 height 8
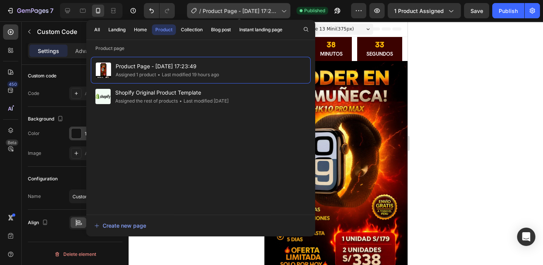
click at [210, 9] on span "Product Page - [DATE] 17:23:49" at bounding box center [241, 11] width 76 height 8
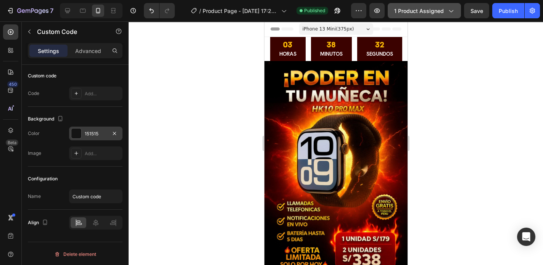
click at [428, 11] on span "1 product assigned" at bounding box center [419, 11] width 50 height 8
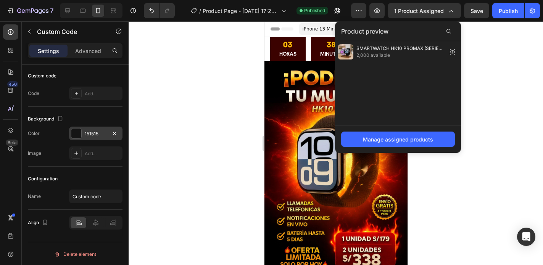
click at [504, 105] on div at bounding box center [336, 143] width 414 height 244
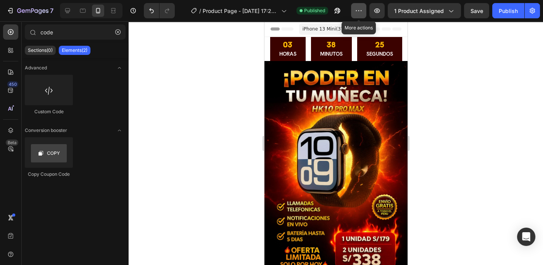
drag, startPoint x: 357, startPoint y: 10, endPoint x: 358, endPoint y: 17, distance: 6.5
click at [358, 10] on icon "button" at bounding box center [359, 11] width 8 height 8
click at [475, 39] on div at bounding box center [336, 143] width 414 height 244
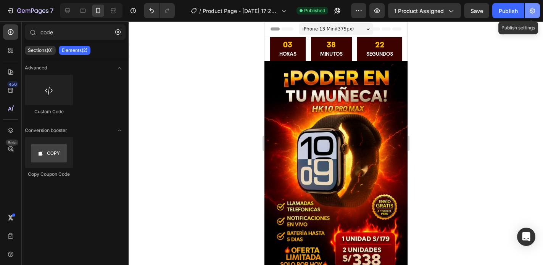
click at [537, 8] on button "button" at bounding box center [532, 10] width 15 height 15
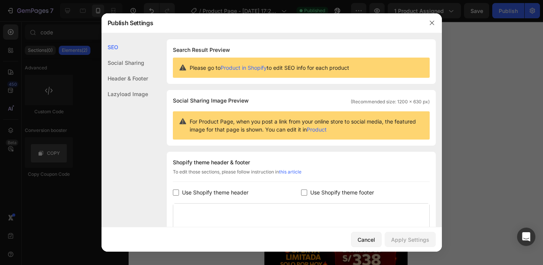
click at [117, 61] on div "Social Sharing" at bounding box center [124, 63] width 47 height 16
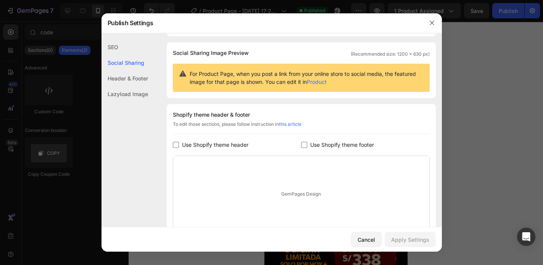
scroll to position [49, 0]
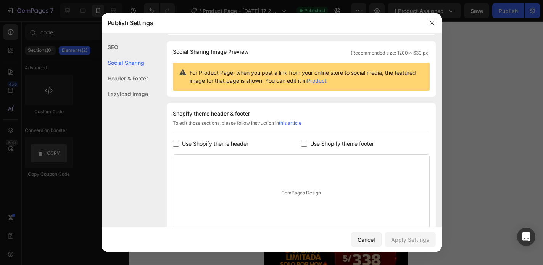
click at [118, 82] on div "Header & Footer" at bounding box center [124, 79] width 47 height 16
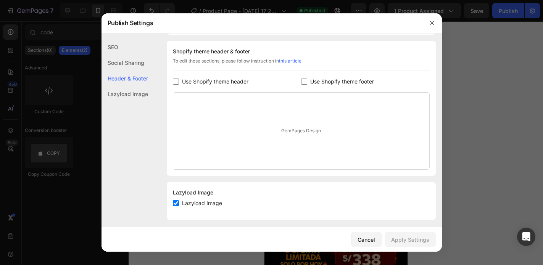
click at [120, 89] on div "Lazyload Image" at bounding box center [124, 94] width 47 height 16
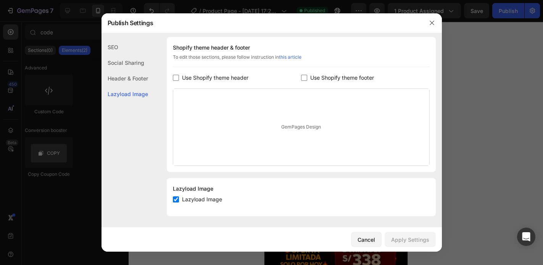
click at [120, 97] on div "Lazyload Image" at bounding box center [124, 94] width 47 height 16
click at [369, 241] on div "Cancel" at bounding box center [366, 240] width 18 height 8
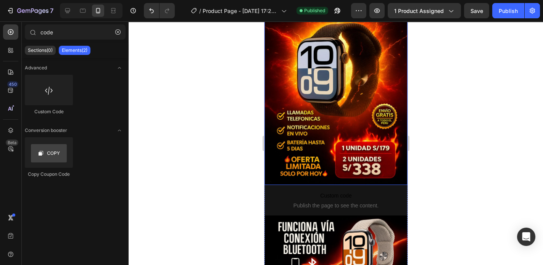
scroll to position [92, 0]
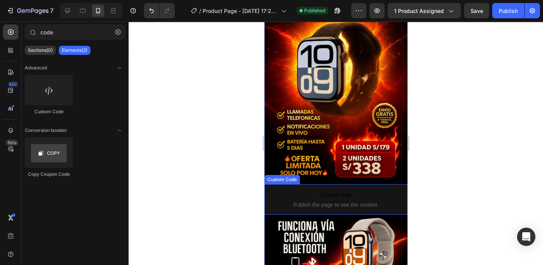
click at [350, 190] on span "Custom code" at bounding box center [335, 194] width 143 height 9
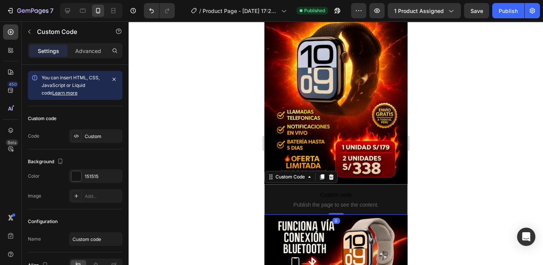
click at [311, 190] on span "Custom code" at bounding box center [335, 194] width 143 height 9
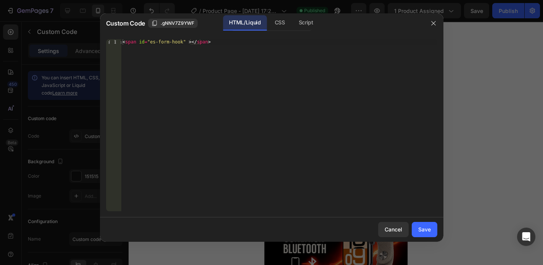
type textarea "<span id="es-form-hook" ></span>"
click at [200, 63] on div "< span id = "es-form-hook" > </ span >" at bounding box center [279, 130] width 316 height 183
click at [225, 50] on div "< span id = "es-form-hook" > </ span >" at bounding box center [279, 130] width 316 height 183
click at [425, 232] on div "Save" at bounding box center [424, 229] width 13 height 8
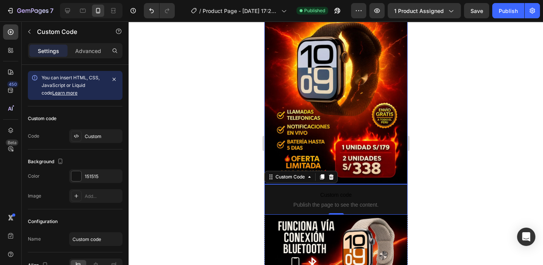
click at [362, 174] on img at bounding box center [335, 76] width 143 height 215
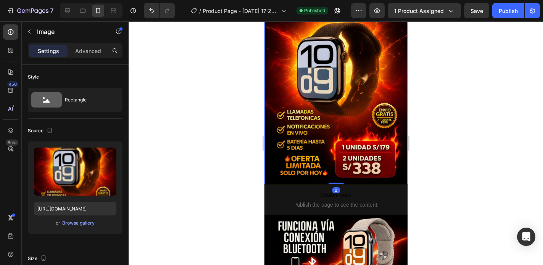
click at [363, 170] on img at bounding box center [335, 76] width 143 height 215
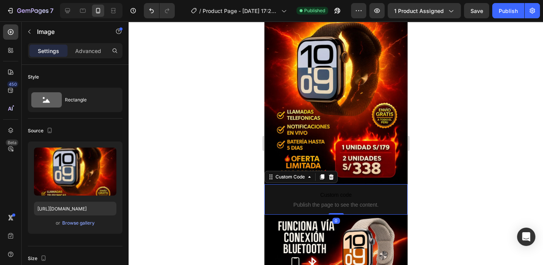
click at [371, 190] on span "Custom code" at bounding box center [335, 194] width 143 height 9
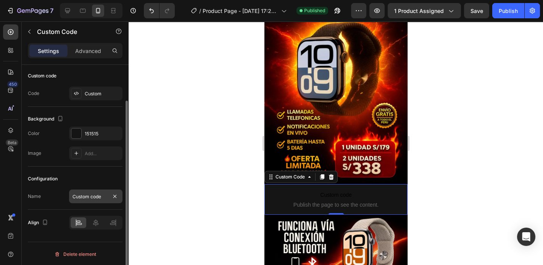
scroll to position [0, 0]
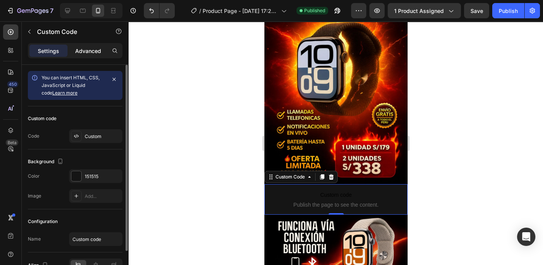
click at [95, 55] on div "Advanced" at bounding box center [88, 51] width 38 height 12
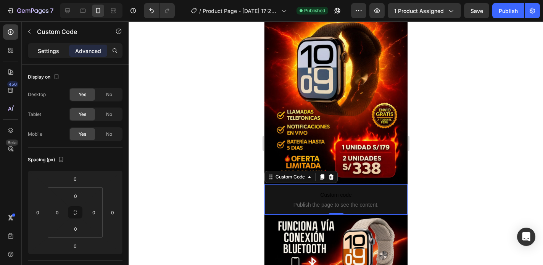
click at [43, 55] on div "Settings" at bounding box center [48, 51] width 38 height 12
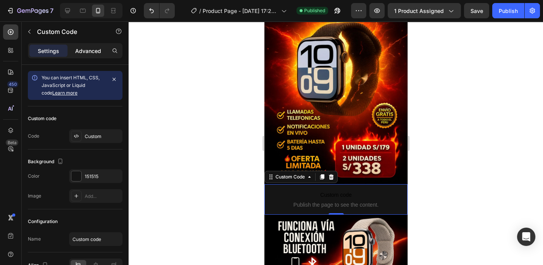
click at [73, 50] on div "Advanced" at bounding box center [88, 51] width 38 height 12
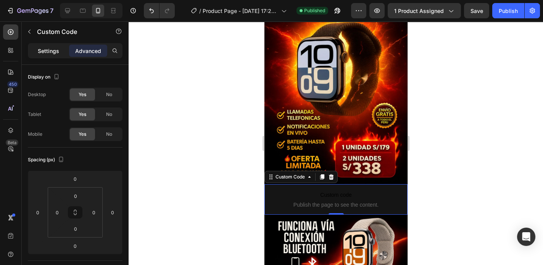
click at [53, 50] on p "Settings" at bounding box center [48, 51] width 21 height 8
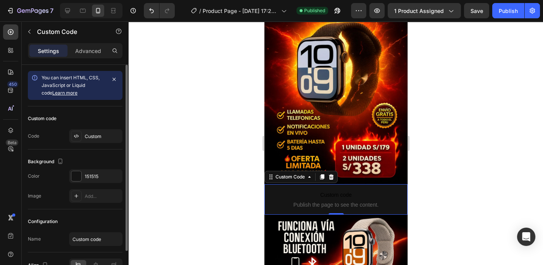
scroll to position [43, 0]
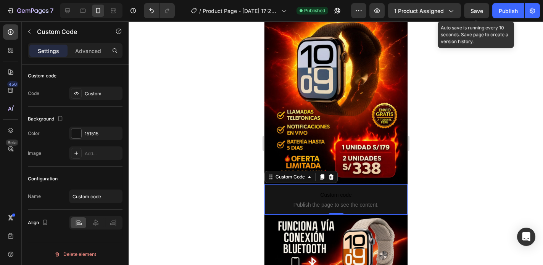
click at [476, 10] on span "Save" at bounding box center [476, 11] width 13 height 6
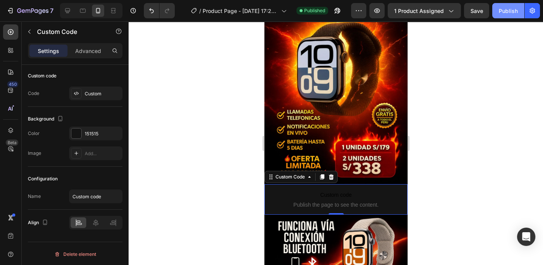
click at [514, 11] on div "Publish" at bounding box center [508, 11] width 19 height 8
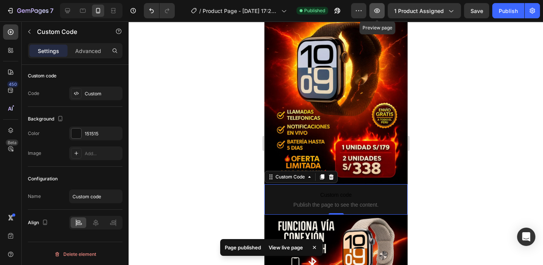
click at [377, 10] on icon "button" at bounding box center [377, 11] width 8 height 8
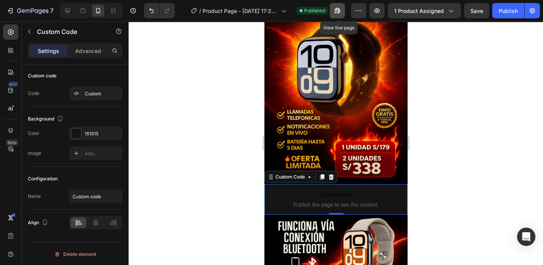
click at [338, 10] on icon "button" at bounding box center [338, 11] width 6 height 6
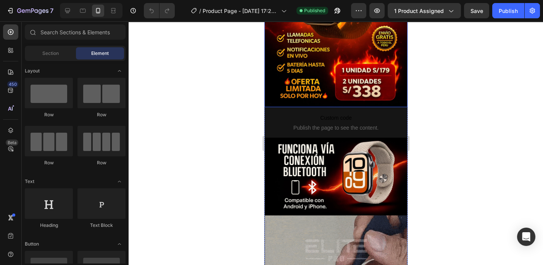
scroll to position [183, 0]
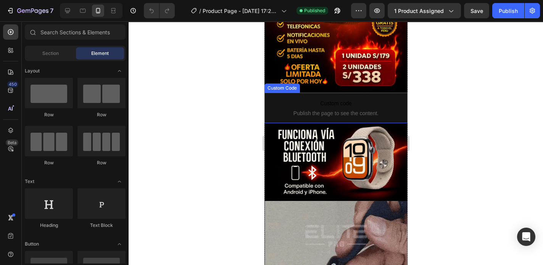
click at [364, 109] on span "Publish the page to see the content." at bounding box center [335, 113] width 143 height 8
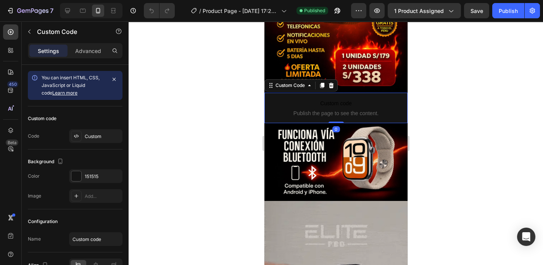
click at [364, 109] on span "Publish the page to see the content." at bounding box center [335, 113] width 143 height 8
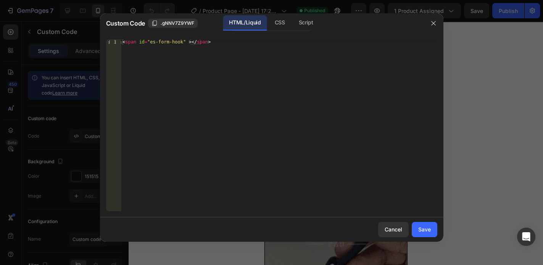
type textarea "<span id="es-form-hook" ></span>"
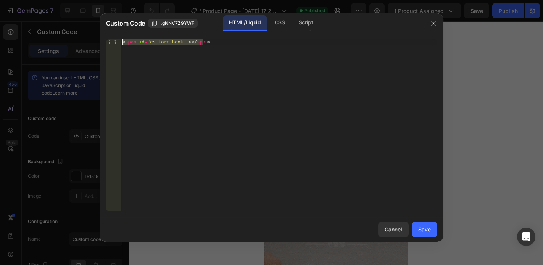
drag, startPoint x: 207, startPoint y: 47, endPoint x: 116, endPoint y: 41, distance: 90.9
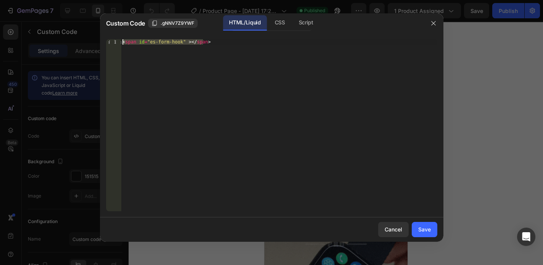
click at [116, 41] on div "<span id="es-form-hook" ></span> 1 < span id = "es-form-hook" > </ span > ההההה…" at bounding box center [271, 125] width 331 height 172
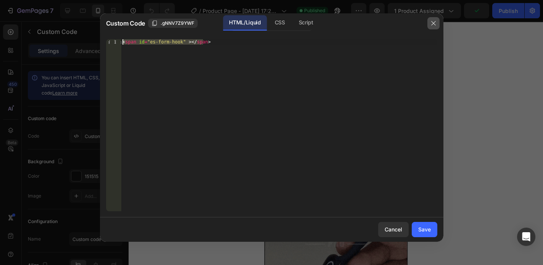
click at [430, 26] on button "button" at bounding box center [433, 23] width 12 height 12
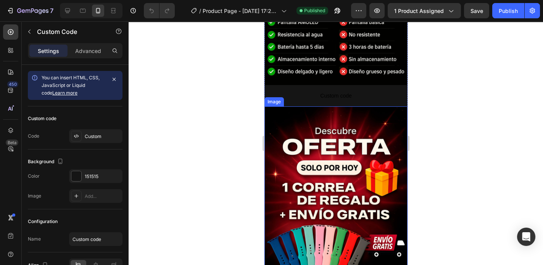
scroll to position [1226, 0]
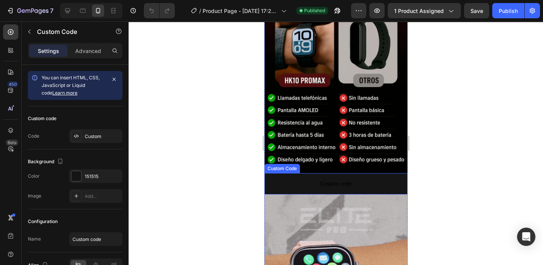
click at [355, 179] on span "Custom code" at bounding box center [335, 183] width 143 height 9
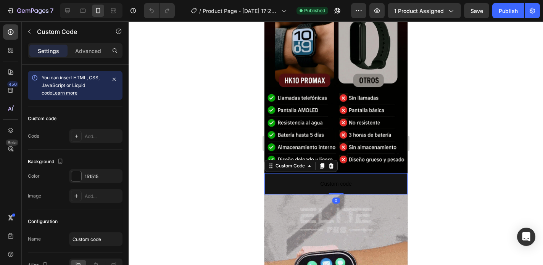
click at [371, 179] on span "Custom code" at bounding box center [335, 183] width 143 height 9
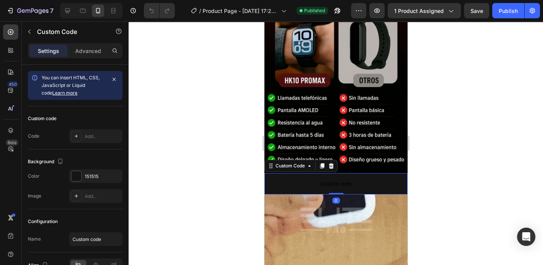
click at [371, 179] on span "Custom code" at bounding box center [335, 183] width 143 height 9
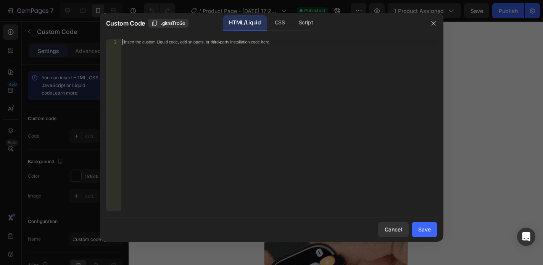
click at [232, 48] on div "Insert the custom Liquid code, add snippets, or third-party installation code h…" at bounding box center [279, 130] width 316 height 183
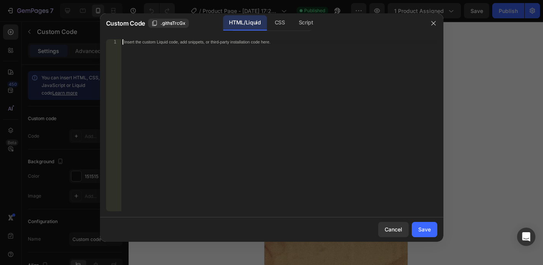
paste textarea "<span id="es-form-hook" ></span>"
type textarea "<span id="es-form-hook" ></span>"
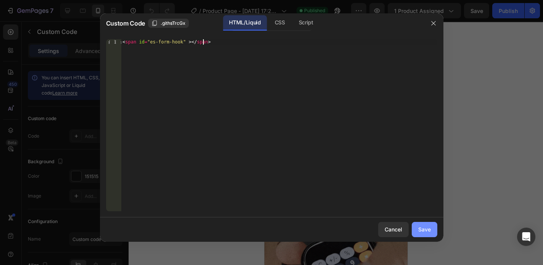
click at [423, 229] on div "Save" at bounding box center [424, 229] width 13 height 8
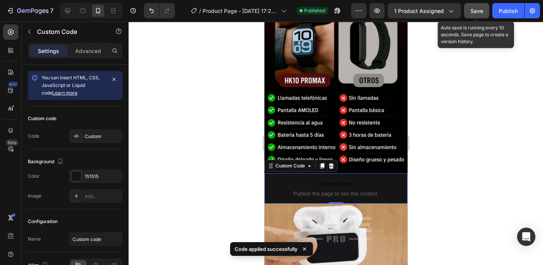
click at [475, 6] on button "Save" at bounding box center [476, 10] width 25 height 15
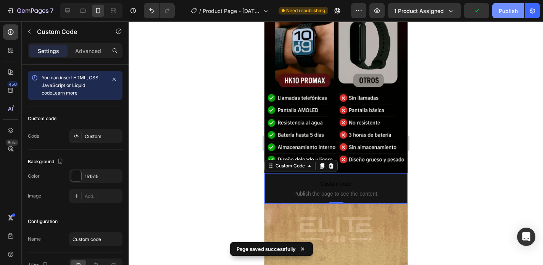
click at [508, 12] on div "Publish" at bounding box center [508, 11] width 19 height 8
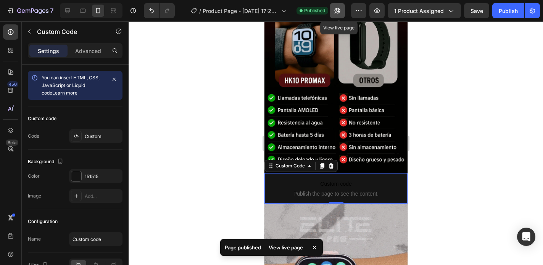
click at [340, 10] on icon "button" at bounding box center [338, 11] width 6 height 6
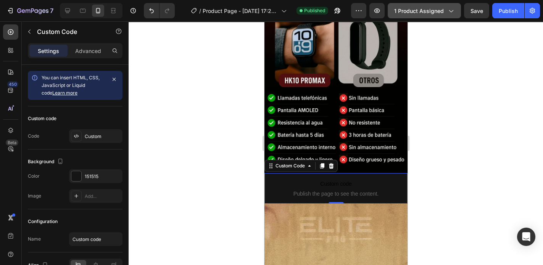
click at [417, 13] on span "1 product assigned" at bounding box center [419, 11] width 50 height 8
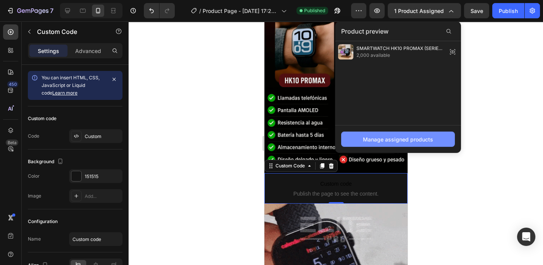
click at [401, 136] on div "Manage assigned products" at bounding box center [398, 139] width 70 height 8
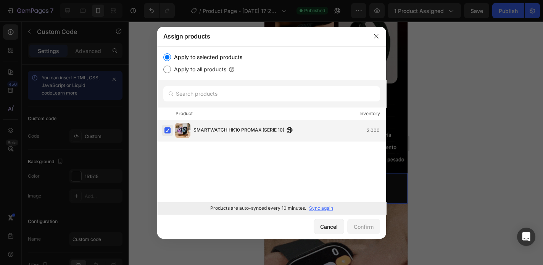
click at [165, 130] on label at bounding box center [167, 130] width 6 height 6
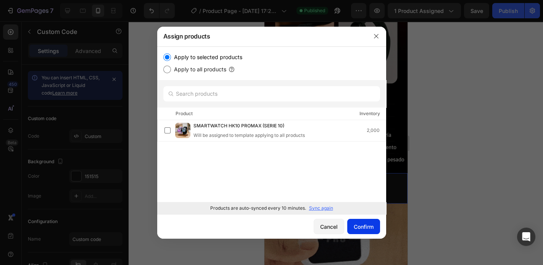
click at [361, 224] on div "Confirm" at bounding box center [364, 227] width 20 height 8
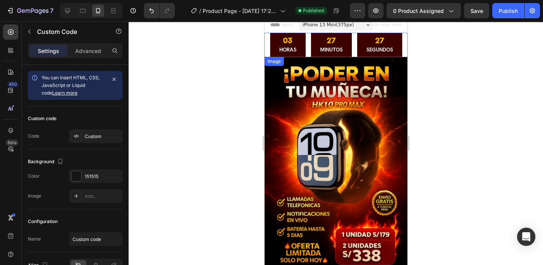
scroll to position [0, 0]
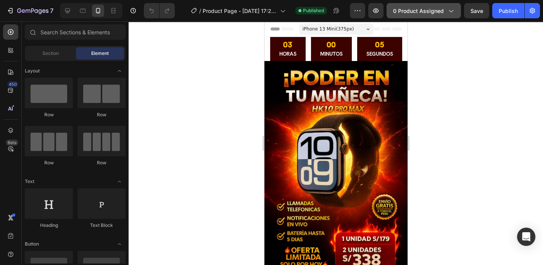
click at [452, 14] on icon "button" at bounding box center [451, 11] width 8 height 8
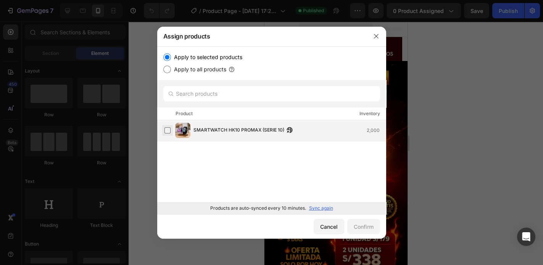
click at [169, 129] on label at bounding box center [167, 130] width 6 height 6
click at [369, 227] on div "Confirm" at bounding box center [364, 227] width 20 height 8
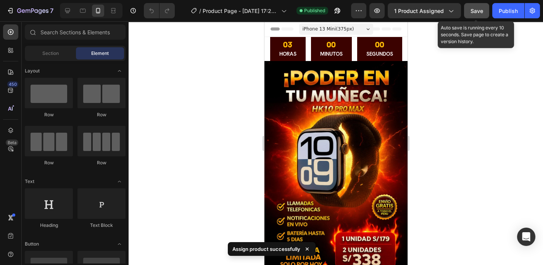
click at [481, 12] on span "Save" at bounding box center [476, 11] width 13 height 6
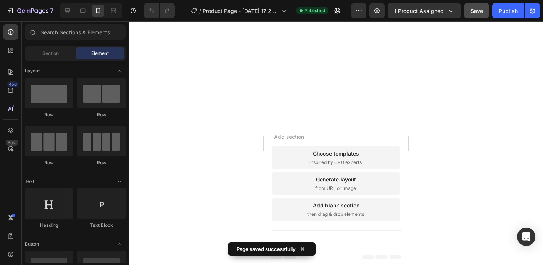
scroll to position [1282, 0]
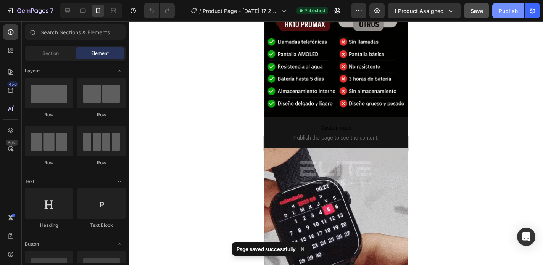
click at [506, 10] on div "Publish" at bounding box center [508, 11] width 19 height 8
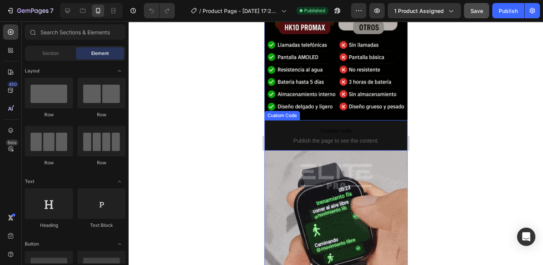
scroll to position [1265, 0]
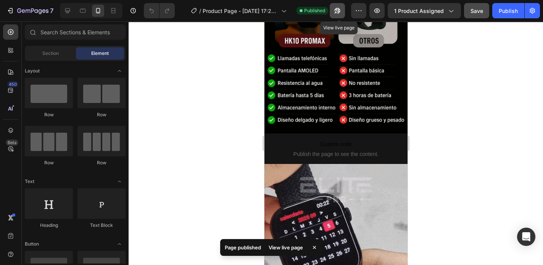
click at [335, 8] on icon "button" at bounding box center [337, 11] width 8 height 8
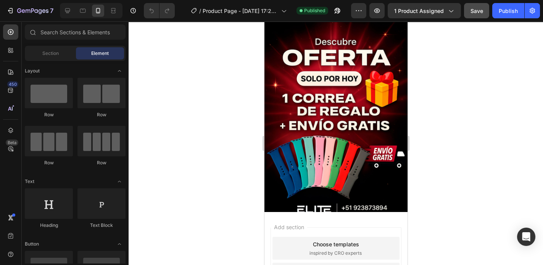
scroll to position [1485, 0]
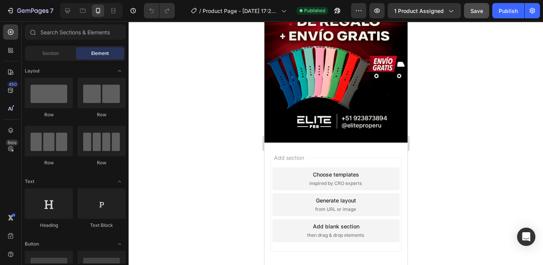
click at [395, 143] on div "Add section Choose templates inspired by CRO experts Generate layout from URL o…" at bounding box center [335, 206] width 143 height 127
click at [301, 242] on div "Add section Choose templates inspired by CRO experts Generate layout from URL o…" at bounding box center [335, 206] width 143 height 127
click at [48, 53] on span "Section" at bounding box center [50, 53] width 16 height 7
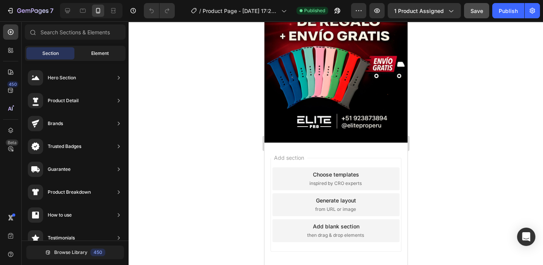
click at [93, 52] on span "Element" at bounding box center [100, 53] width 18 height 7
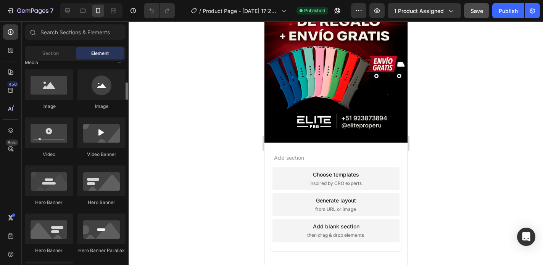
scroll to position [214, 0]
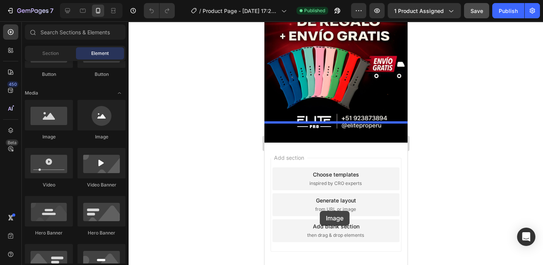
drag, startPoint x: 308, startPoint y: 144, endPoint x: 320, endPoint y: 211, distance: 67.7
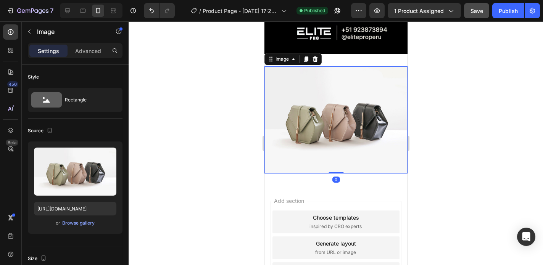
scroll to position [1576, 0]
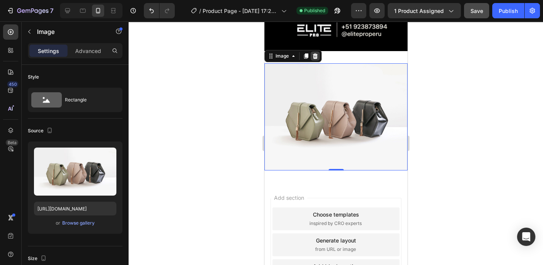
click at [317, 53] on icon at bounding box center [315, 56] width 6 height 6
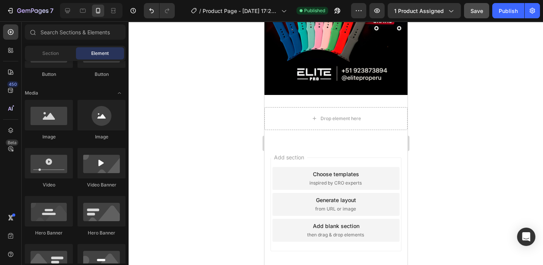
click at [333, 232] on span "then drag & drop elements" at bounding box center [335, 235] width 57 height 7
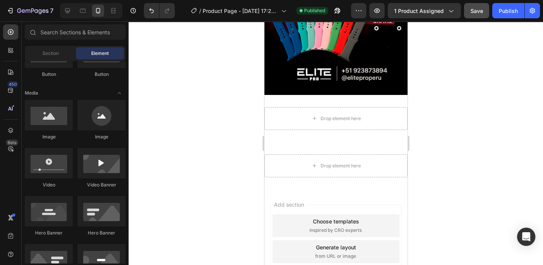
scroll to position [1576, 0]
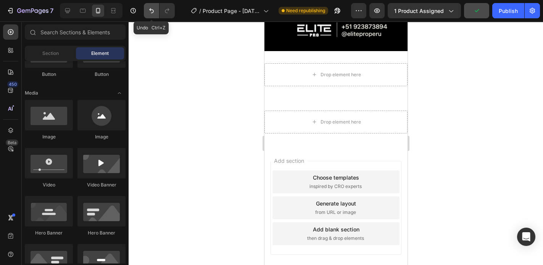
click at [148, 8] on icon "Undo/Redo" at bounding box center [152, 11] width 8 height 8
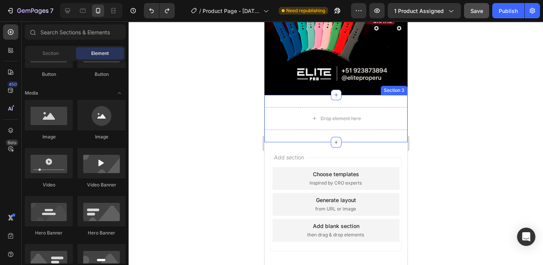
click at [377, 111] on div "Drop element here Section 3" at bounding box center [335, 118] width 143 height 47
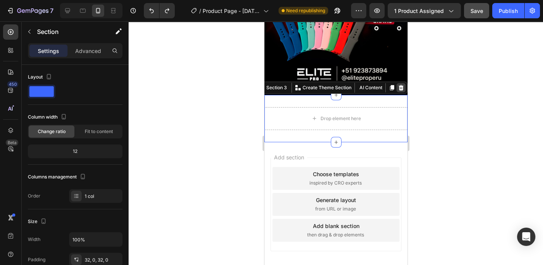
click at [398, 85] on icon at bounding box center [400, 87] width 5 height 5
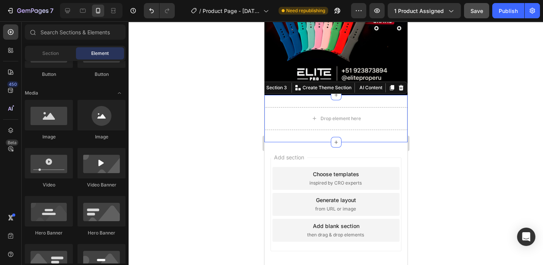
scroll to position [1485, 0]
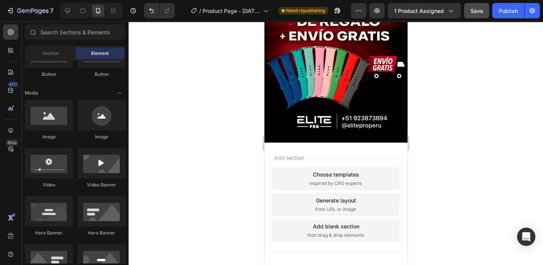
click at [371, 167] on div "Choose templates inspired by CRO experts" at bounding box center [335, 178] width 127 height 23
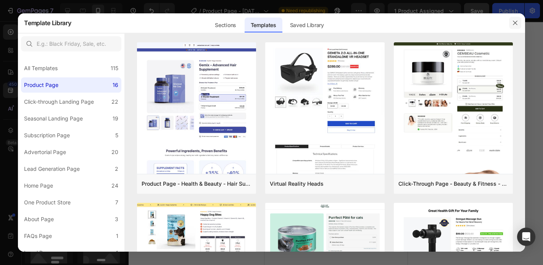
click at [514, 24] on icon "button" at bounding box center [515, 23] width 6 height 6
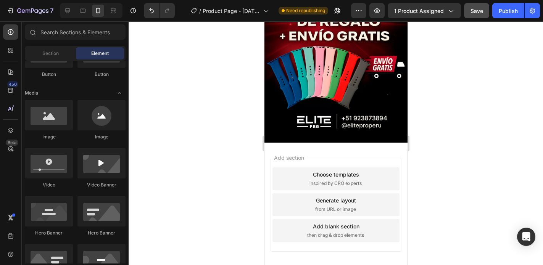
click at [370, 193] on div "Generate layout from URL or image" at bounding box center [335, 204] width 127 height 23
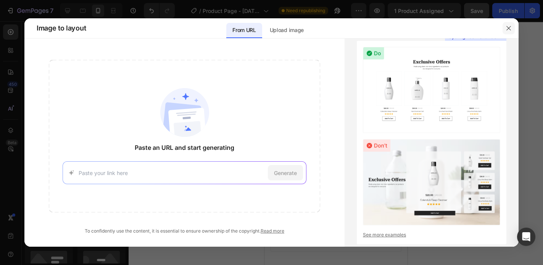
click at [510, 29] on icon "button" at bounding box center [508, 28] width 4 height 4
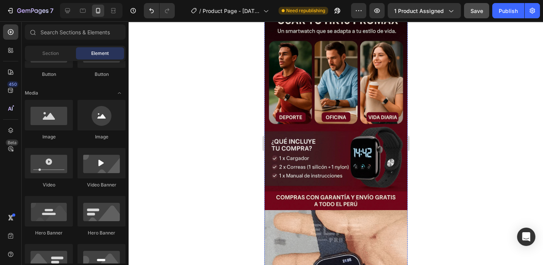
scroll to position [732, 0]
